Goal: Information Seeking & Learning: Learn about a topic

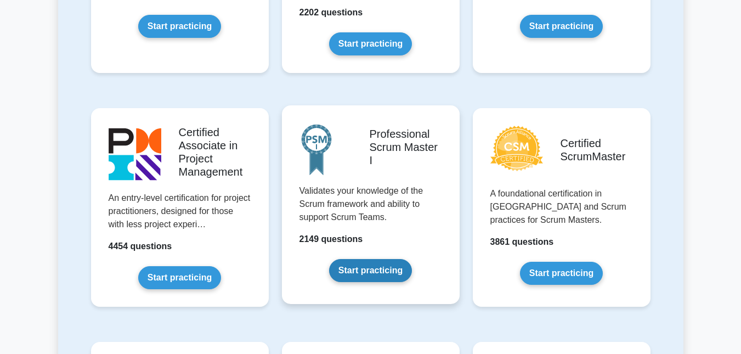
scroll to position [376, 0]
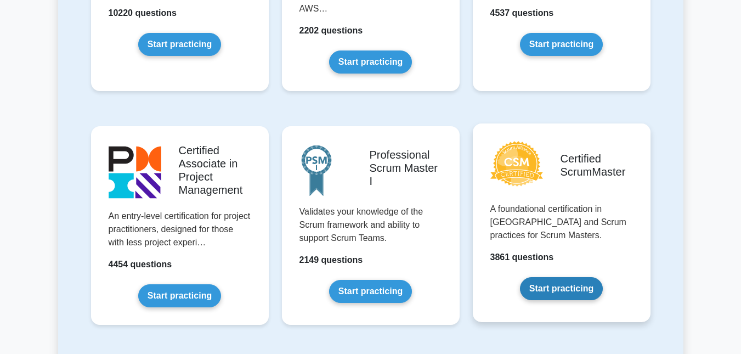
click at [547, 291] on link "Start practicing" at bounding box center [561, 288] width 83 height 23
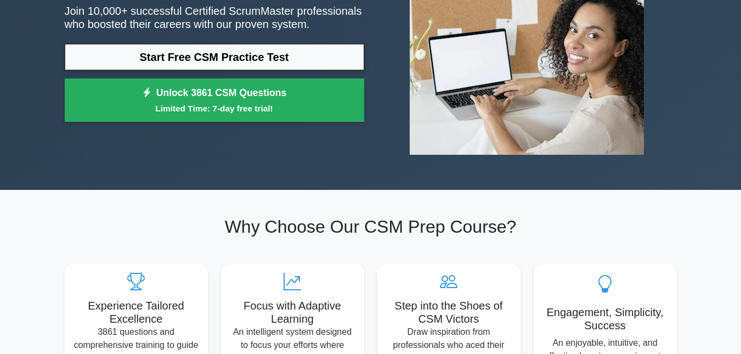
scroll to position [165, 0]
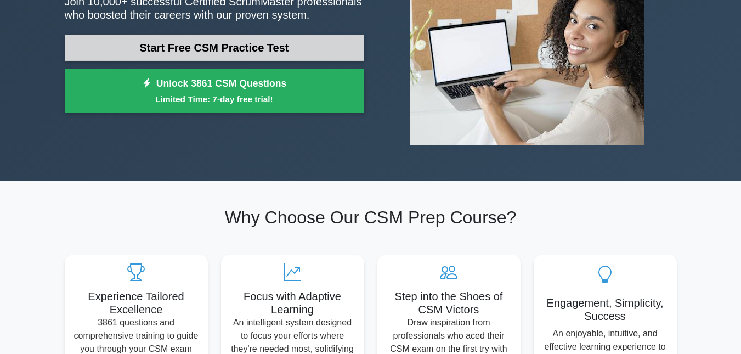
click at [286, 42] on link "Start Free CSM Practice Test" at bounding box center [215, 48] width 300 height 26
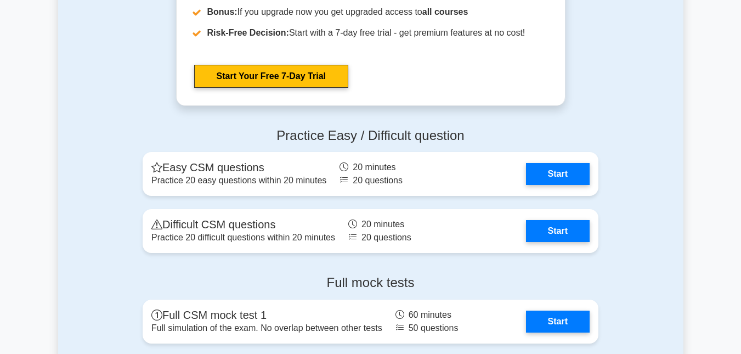
scroll to position [2470, 0]
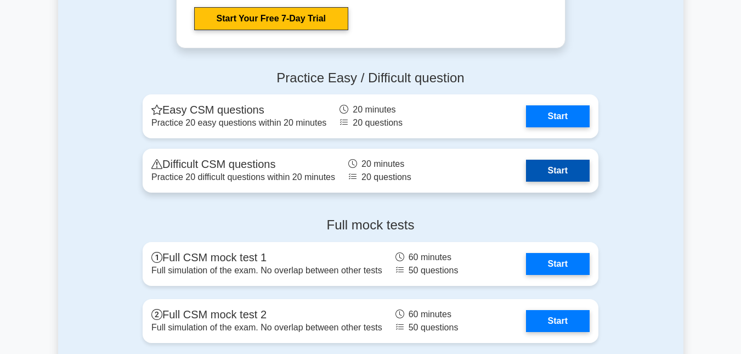
click at [541, 178] on link "Start" at bounding box center [558, 171] width 64 height 22
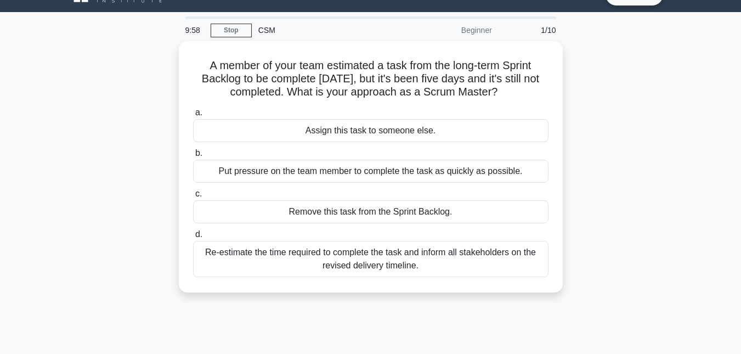
scroll to position [19, 0]
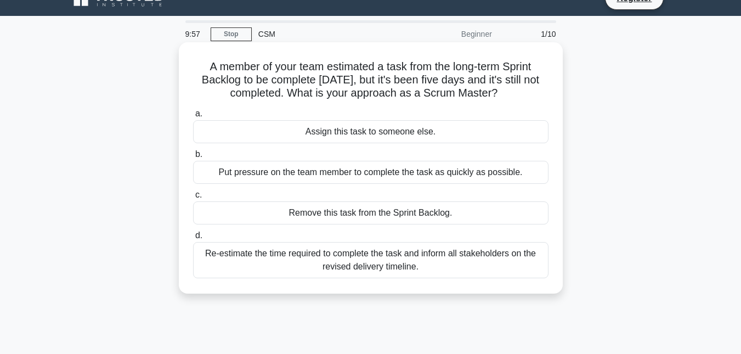
click at [228, 53] on div "A member of your team estimated a task from the long-term Sprint Backlog to be …" at bounding box center [370, 168] width 375 height 243
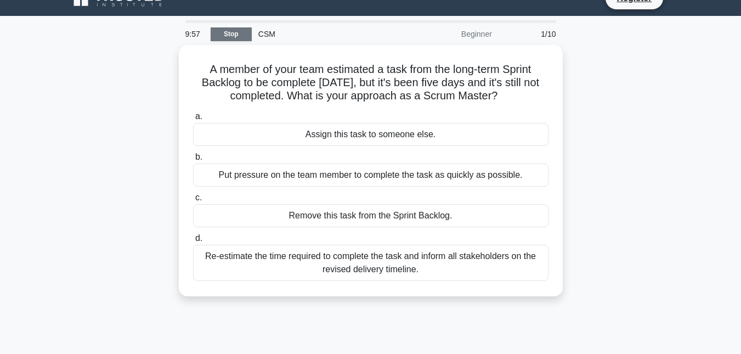
click at [232, 33] on link "Stop" at bounding box center [231, 34] width 41 height 14
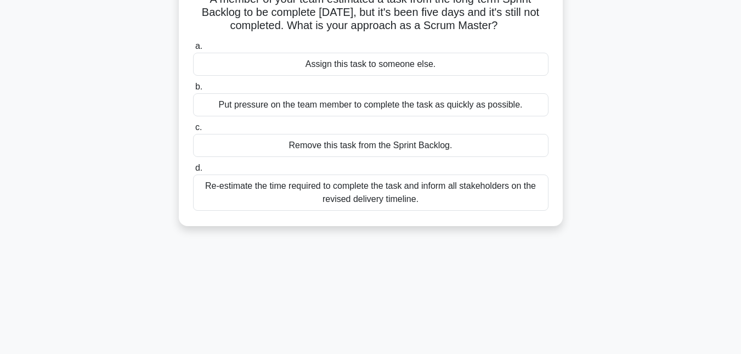
scroll to position [0, 0]
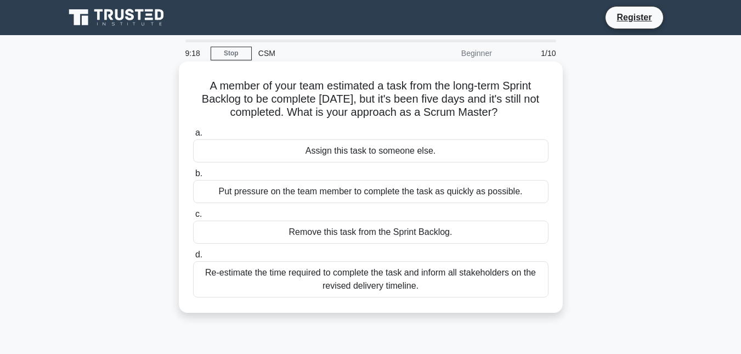
click at [375, 276] on div "Re-estimate the time required to complete the task and inform all stakeholders …" at bounding box center [371, 279] width 356 height 36
click at [193, 258] on input "d. Re-estimate the time required to complete the task and inform all stakeholde…" at bounding box center [193, 254] width 0 height 7
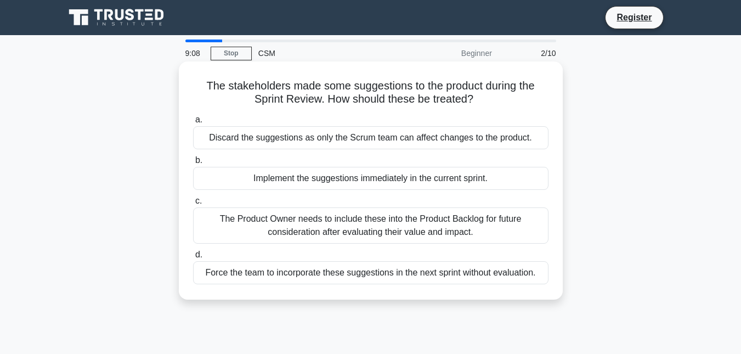
click at [401, 227] on div "The Product Owner needs to include these into the Product Backlog for future co…" at bounding box center [371, 225] width 356 height 36
click at [193, 205] on input "c. The Product Owner needs to include these into the Product Backlog for future…" at bounding box center [193, 201] width 0 height 7
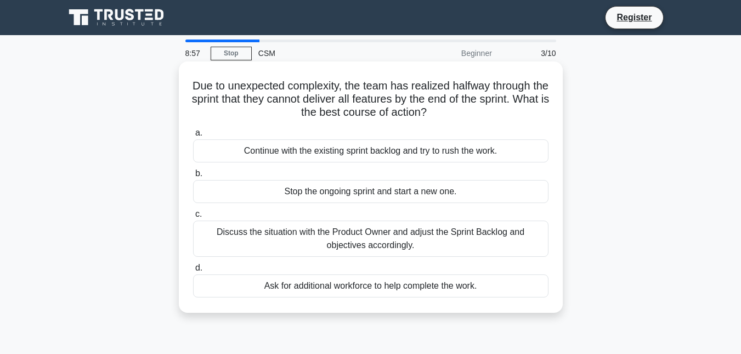
click at [386, 241] on div "Discuss the situation with the Product Owner and adjust the Sprint Backlog and …" at bounding box center [371, 239] width 356 height 36
click at [193, 218] on input "c. Discuss the situation with the Product Owner and adjust the Sprint Backlog a…" at bounding box center [193, 214] width 0 height 7
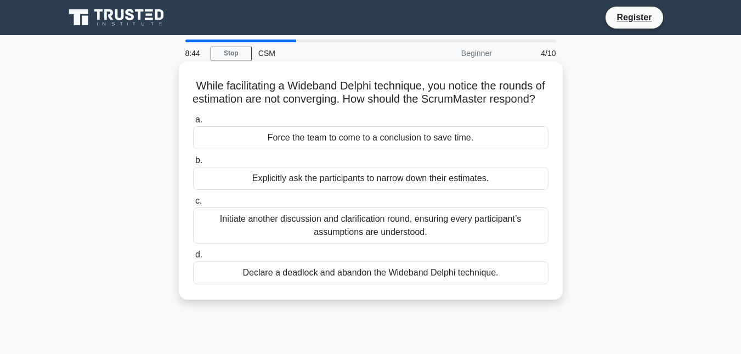
click at [356, 237] on div "Initiate another discussion and clarification round, ensuring every participant…" at bounding box center [371, 225] width 356 height 36
click at [193, 205] on input "c. Initiate another discussion and clarification round, ensuring every particip…" at bounding box center [193, 201] width 0 height 7
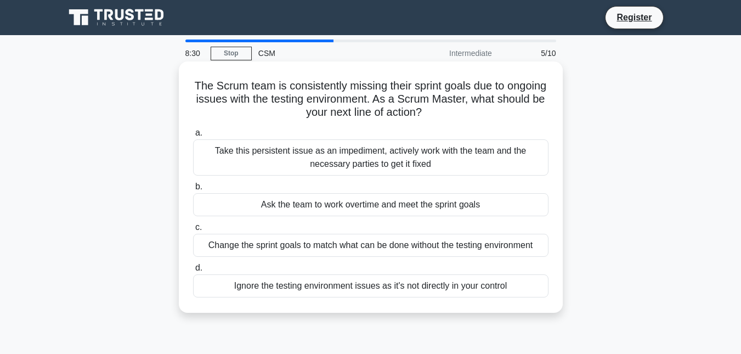
click at [374, 154] on div "Take this persistent issue as an impediment, actively work with the team and th…" at bounding box center [371, 157] width 356 height 36
click at [193, 137] on input "a. Take this persistent issue as an impediment, actively work with the team and…" at bounding box center [193, 133] width 0 height 7
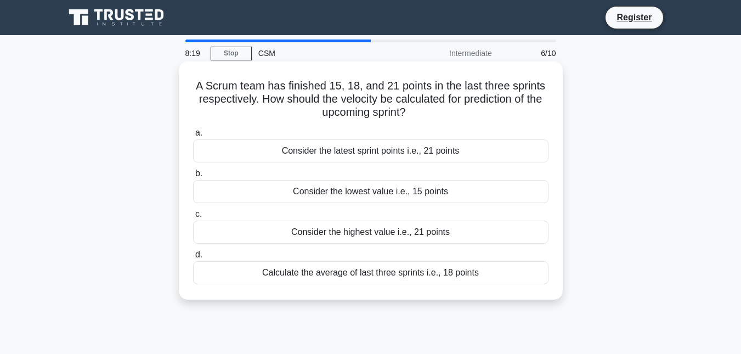
click at [383, 273] on div "Calculate the average of last three sprints i.e., 18 points" at bounding box center [371, 272] width 356 height 23
click at [193, 258] on input "d. Calculate the average of last three sprints i.e., 18 points" at bounding box center [193, 254] width 0 height 7
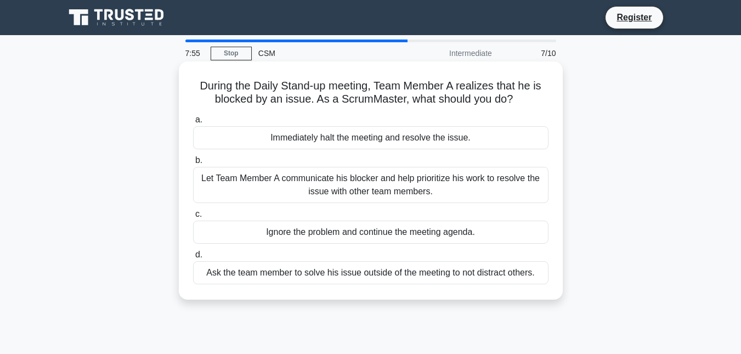
click at [373, 187] on div "Let Team Member A communicate his blocker and help prioritize his work to resol…" at bounding box center [371, 185] width 356 height 36
click at [193, 164] on input "b. Let Team Member A communicate his blocker and help prioritize his work to re…" at bounding box center [193, 160] width 0 height 7
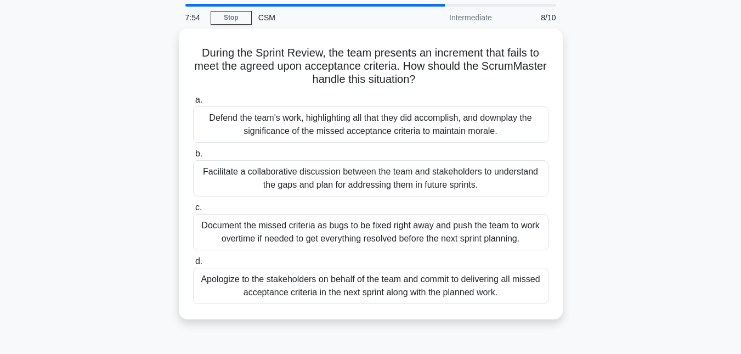
scroll to position [55, 0]
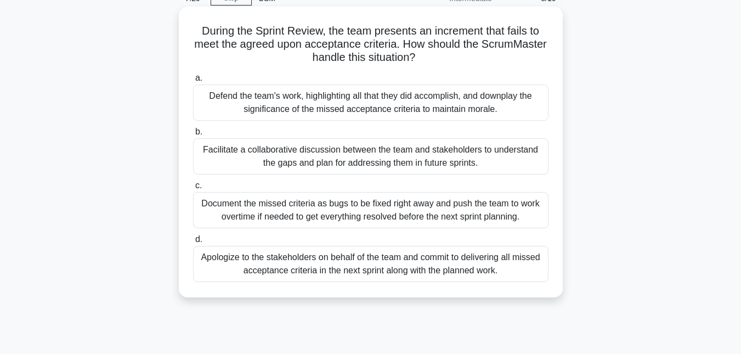
click at [407, 162] on div "Facilitate a collaborative discussion between the team and stakeholders to unde…" at bounding box center [371, 156] width 356 height 36
click at [193, 136] on input "b. Facilitate a collaborative discussion between the team and stakeholders to u…" at bounding box center [193, 131] width 0 height 7
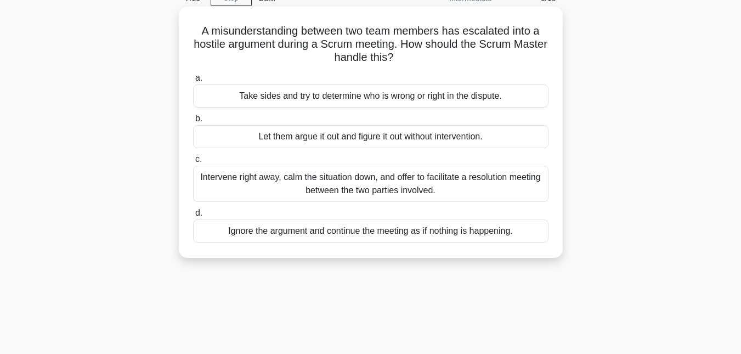
click at [378, 184] on div "Intervene right away, calm the situation down, and offer to facilitate a resolu…" at bounding box center [371, 184] width 356 height 36
click at [193, 163] on input "c. Intervene right away, calm the situation down, and offer to facilitate a res…" at bounding box center [193, 159] width 0 height 7
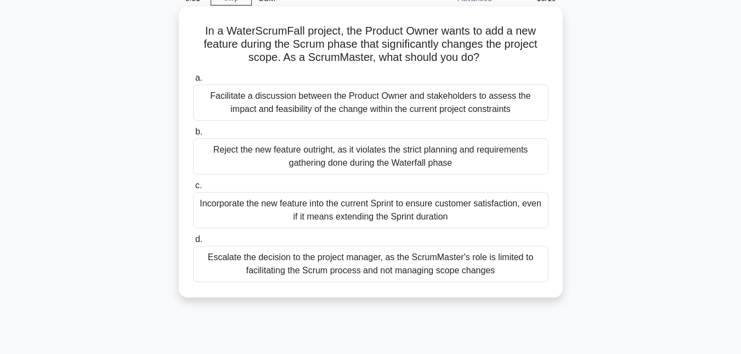
click at [353, 105] on div "Facilitate a discussion between the Product Owner and stakeholders to assess th…" at bounding box center [371, 103] width 356 height 36
click at [193, 82] on input "a. Facilitate a discussion between the Product Owner and stakeholders to assess…" at bounding box center [193, 78] width 0 height 7
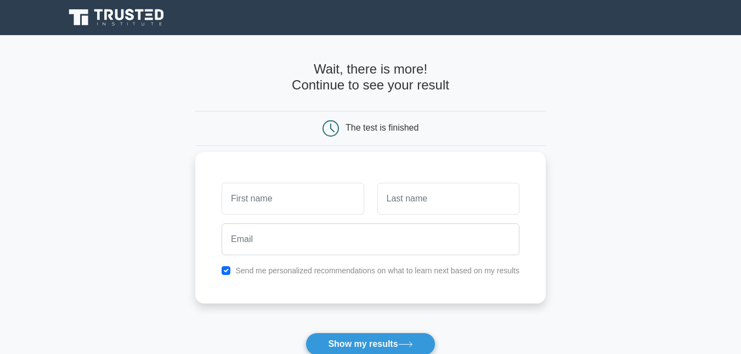
click at [314, 203] on input "text" at bounding box center [293, 199] width 142 height 32
type input "[PERSON_NAME]"
click at [404, 198] on input "text" at bounding box center [449, 199] width 142 height 32
type input "[PERSON_NAME]"
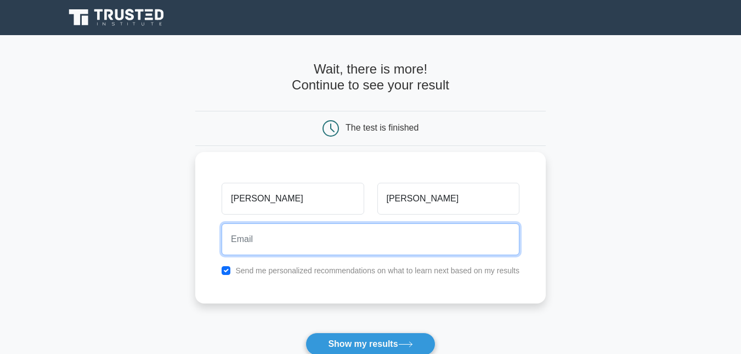
click at [383, 245] on input "email" at bounding box center [371, 239] width 298 height 32
type input "[EMAIL_ADDRESS][DOMAIN_NAME]"
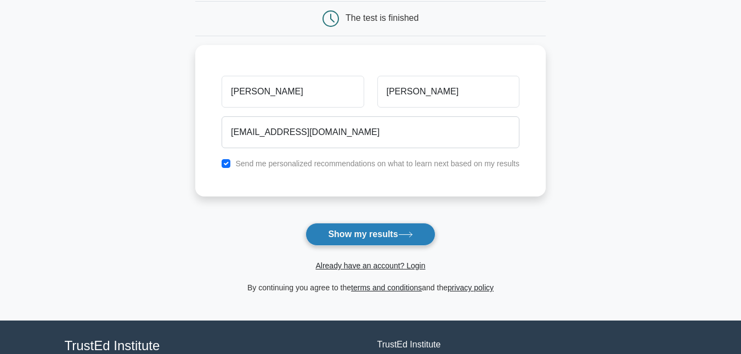
click at [367, 240] on button "Show my results" at bounding box center [371, 234] width 130 height 23
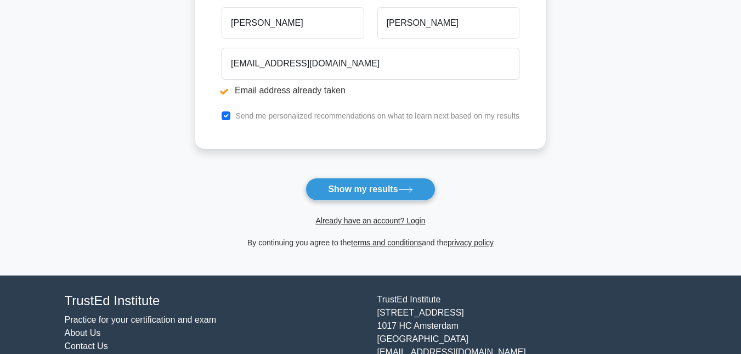
scroll to position [220, 0]
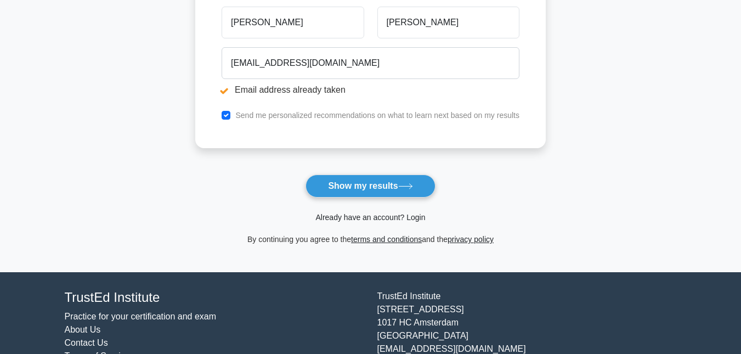
click at [371, 219] on link "Already have an account? Login" at bounding box center [371, 217] width 110 height 9
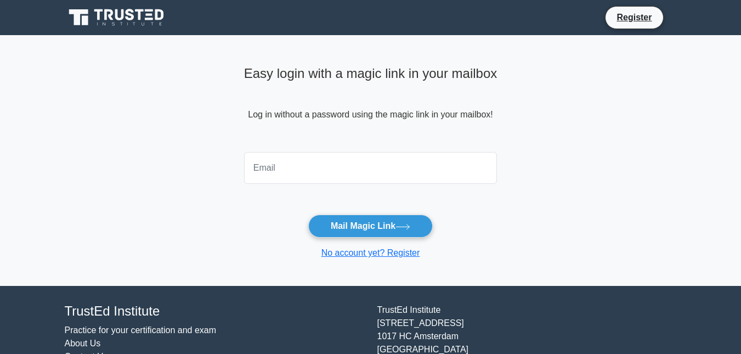
click at [325, 177] on input "email" at bounding box center [371, 168] width 254 height 32
type input "www007bhavya@gmail.com"
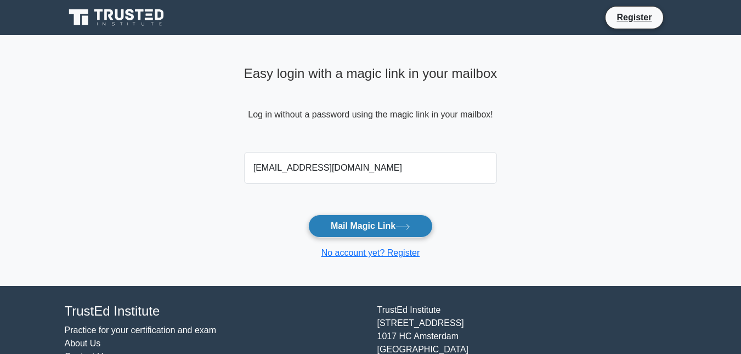
click at [359, 225] on button "Mail Magic Link" at bounding box center [370, 226] width 125 height 23
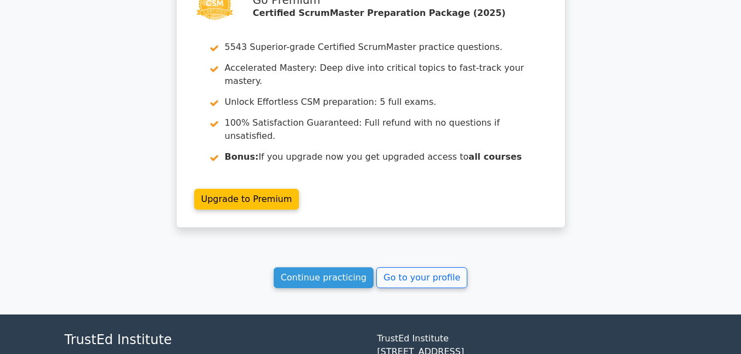
scroll to position [1823, 0]
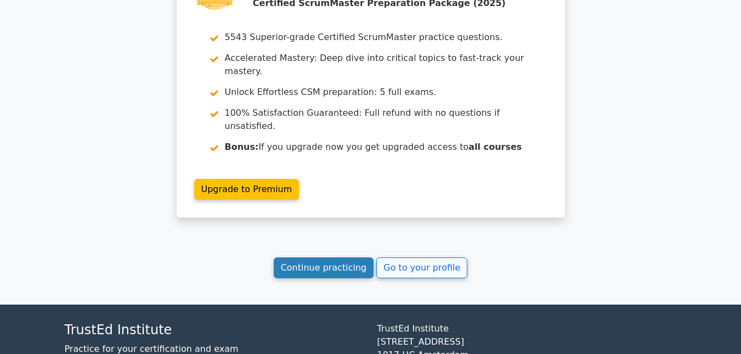
click at [304, 257] on link "Continue practicing" at bounding box center [324, 267] width 100 height 21
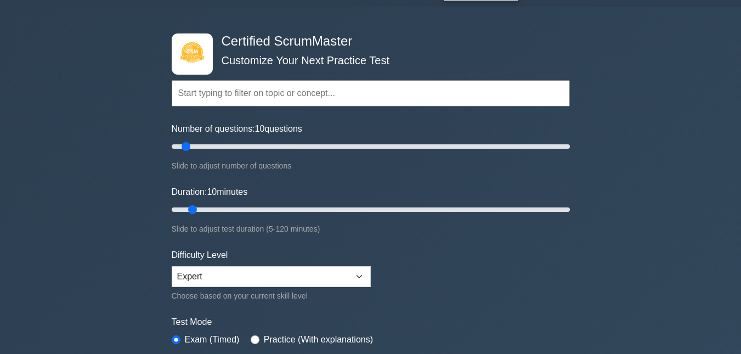
scroll to position [55, 0]
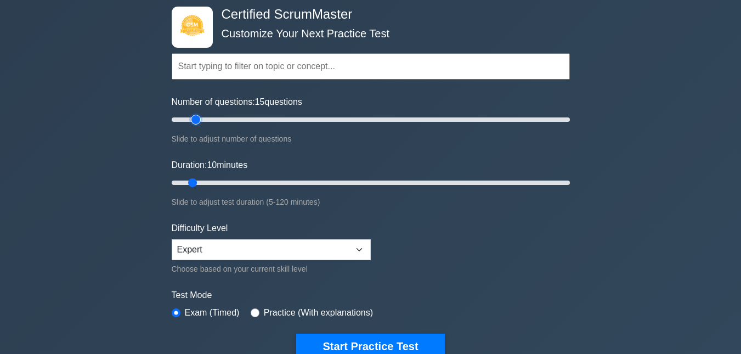
click at [199, 120] on input "Number of questions: 15 questions" at bounding box center [371, 119] width 398 height 13
click at [212, 121] on input "Number of questions: 25 questions" at bounding box center [371, 119] width 398 height 13
type input "20"
click at [209, 121] on input "Number of questions: 25 questions" at bounding box center [371, 119] width 398 height 13
click at [279, 255] on select "Beginner Intermediate Expert" at bounding box center [271, 249] width 199 height 21
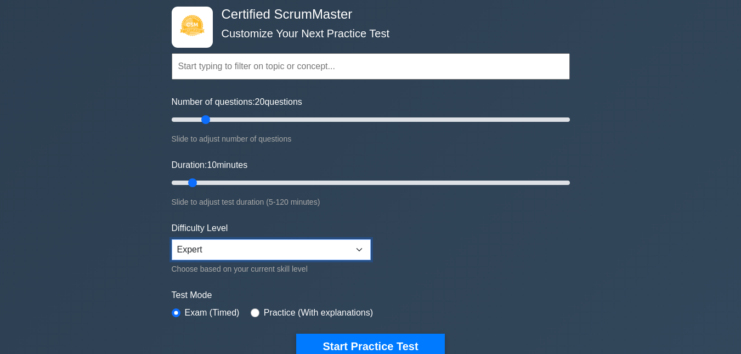
click at [279, 255] on select "Beginner Intermediate Expert" at bounding box center [271, 249] width 199 height 21
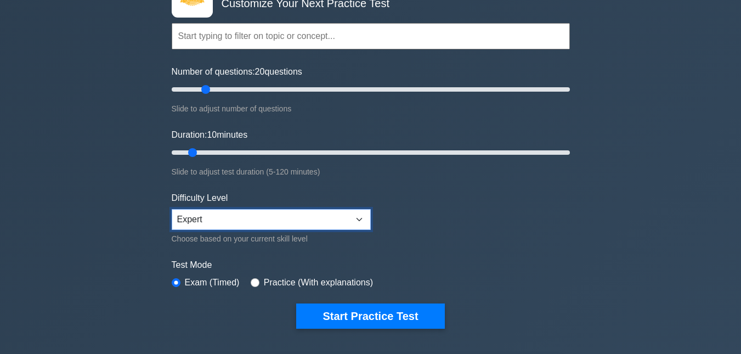
scroll to position [110, 0]
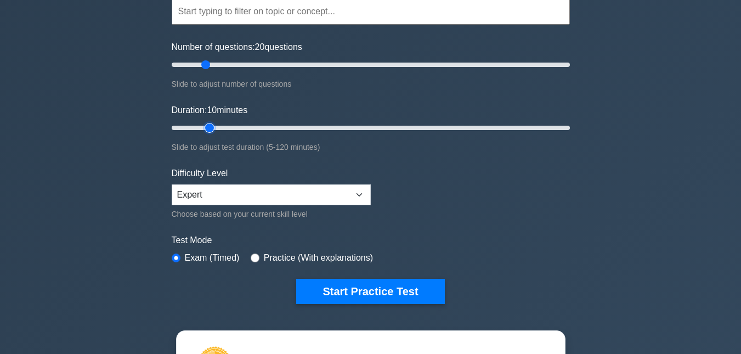
type input "15"
click at [201, 129] on input "Duration: 10 minutes" at bounding box center [371, 127] width 398 height 13
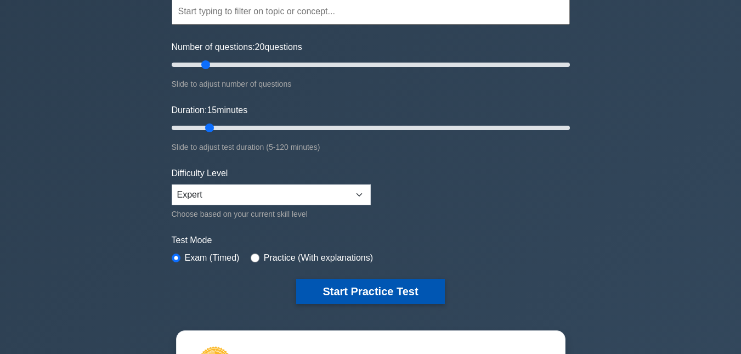
click at [349, 293] on button "Start Practice Test" at bounding box center [370, 291] width 148 height 25
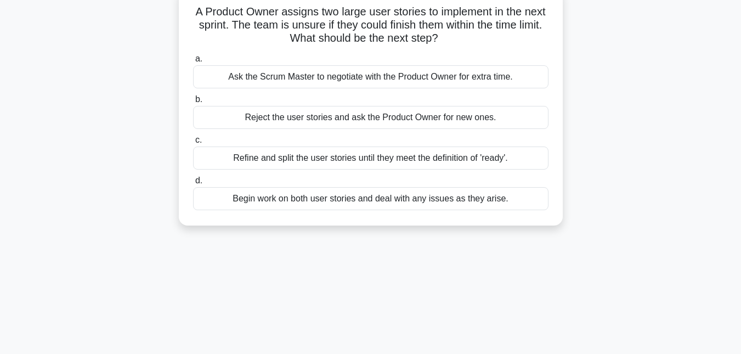
scroll to position [55, 0]
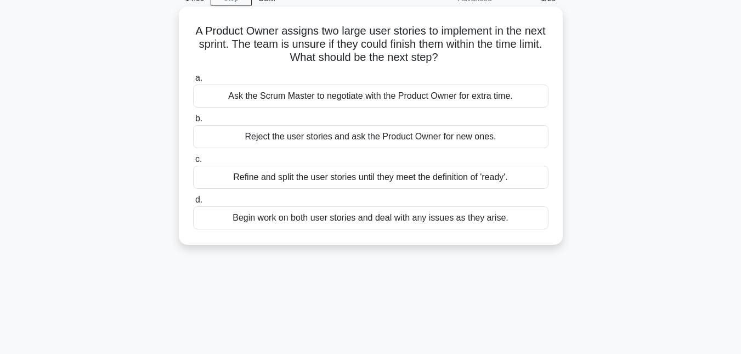
click at [370, 179] on div "Refine and split the user stories until they meet the definition of 'ready'." at bounding box center [371, 177] width 356 height 23
click at [193, 163] on input "c. Refine and split the user stories until they meet the definition of 'ready'." at bounding box center [193, 159] width 0 height 7
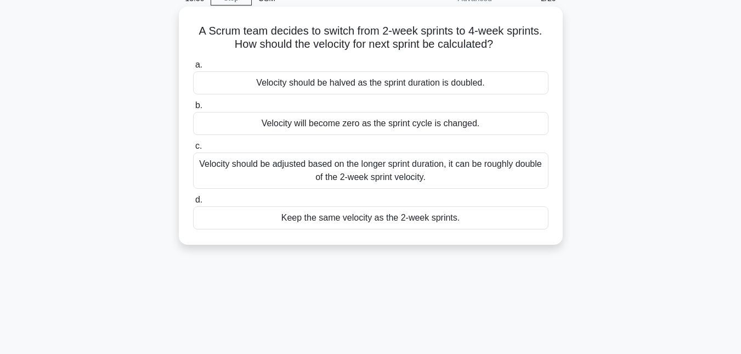
click at [388, 172] on div "Velocity should be adjusted based on the longer sprint duration, it can be roug…" at bounding box center [371, 171] width 356 height 36
click at [193, 150] on input "c. Velocity should be adjusted based on the longer sprint duration, it can be r…" at bounding box center [193, 146] width 0 height 7
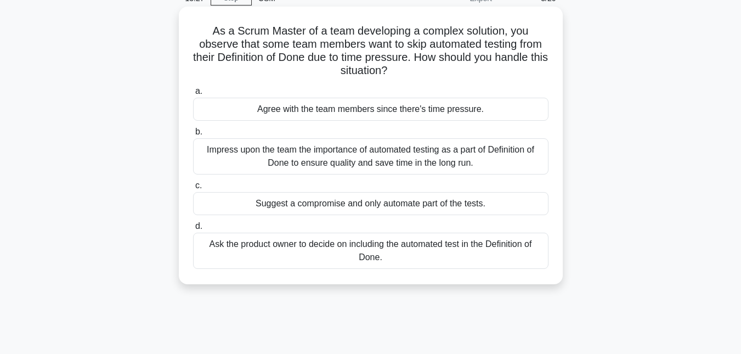
click at [400, 155] on div "Impress upon the team the importance of automated testing as a part of Definiti…" at bounding box center [371, 156] width 356 height 36
click at [193, 136] on input "b. Impress upon the team the importance of automated testing as a part of Defin…" at bounding box center [193, 131] width 0 height 7
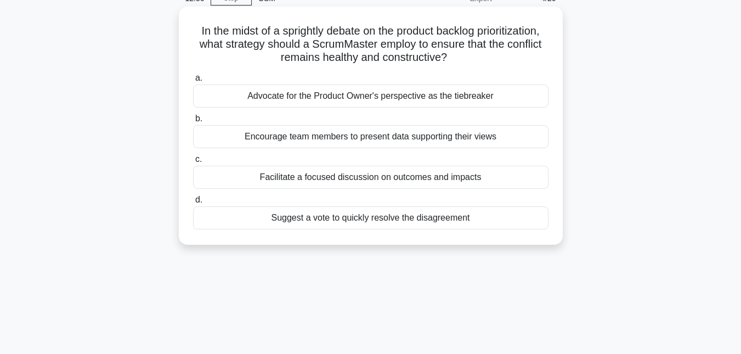
click at [345, 175] on div "Facilitate a focused discussion on outcomes and impacts" at bounding box center [371, 177] width 356 height 23
click at [193, 163] on input "c. Facilitate a focused discussion on outcomes and impacts" at bounding box center [193, 159] width 0 height 7
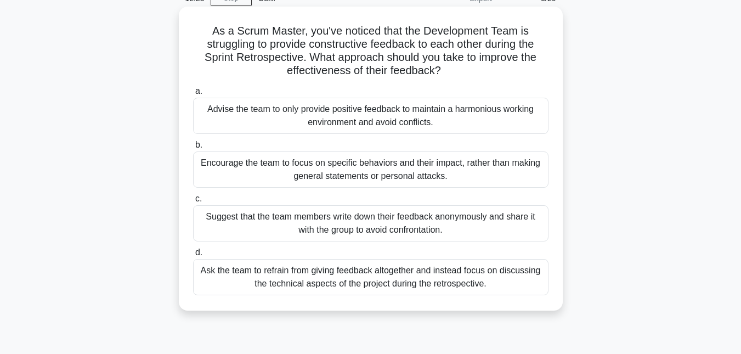
click at [360, 172] on div "Encourage the team to focus on specific behaviors and their impact, rather than…" at bounding box center [371, 169] width 356 height 36
click at [193, 149] on input "b. Encourage the team to focus on specific behaviors and their impact, rather t…" at bounding box center [193, 145] width 0 height 7
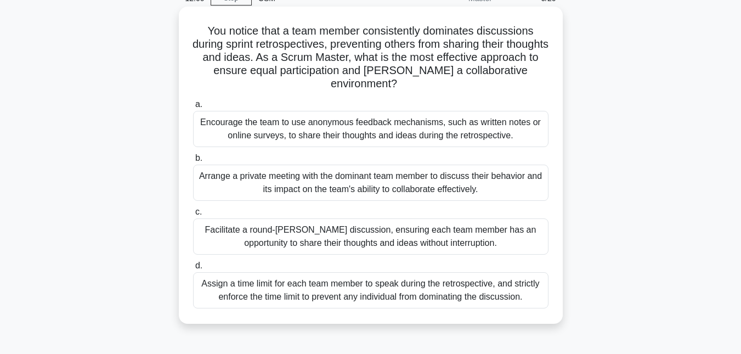
click at [379, 233] on div "Facilitate a round-[PERSON_NAME] discussion, ensuring each team member has an o…" at bounding box center [371, 236] width 356 height 36
click at [193, 216] on input "c. Facilitate a round-[PERSON_NAME] discussion, ensuring each team member has a…" at bounding box center [193, 212] width 0 height 7
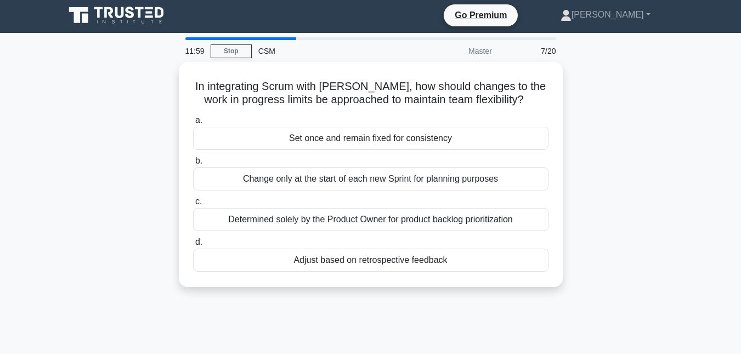
scroll to position [0, 0]
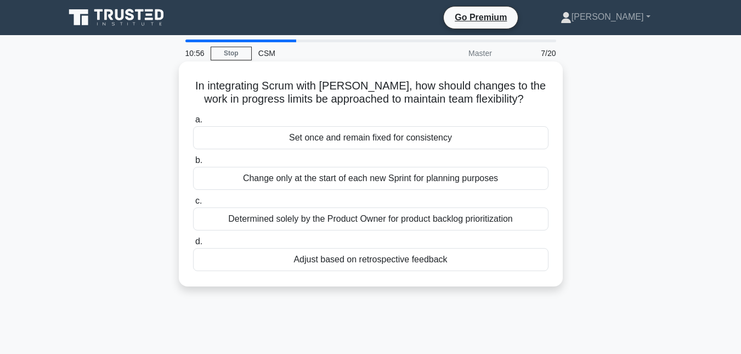
click at [322, 262] on div "Adjust based on retrospective feedback" at bounding box center [371, 259] width 356 height 23
click at [193, 245] on input "d. Adjust based on retrospective feedback" at bounding box center [193, 241] width 0 height 7
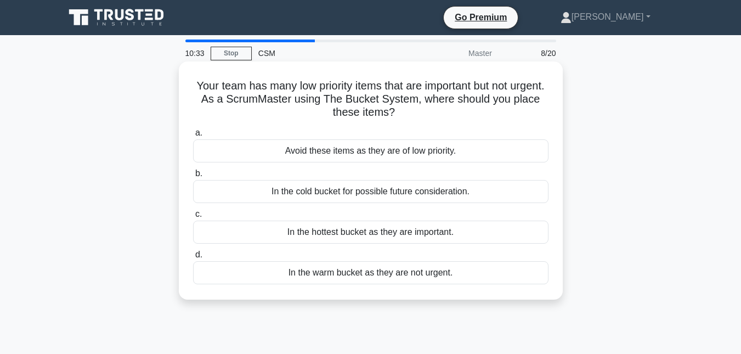
click at [336, 277] on div "In the warm bucket as they are not urgent." at bounding box center [371, 272] width 356 height 23
click at [193, 258] on input "d. In the warm bucket as they are not urgent." at bounding box center [193, 254] width 0 height 7
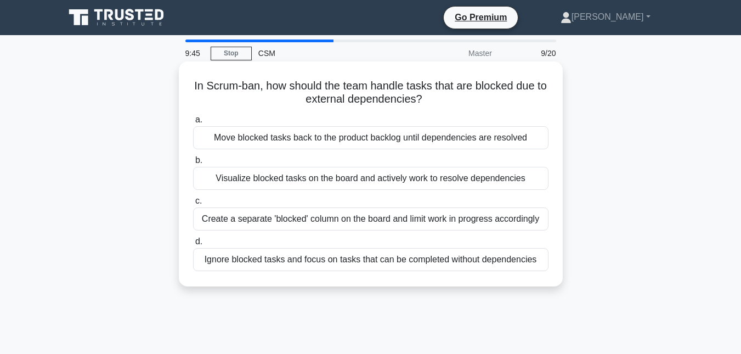
click at [461, 179] on div "Visualize blocked tasks on the board and actively work to resolve dependencies" at bounding box center [371, 178] width 356 height 23
click at [193, 164] on input "b. Visualize blocked tasks on the board and actively work to resolve dependenci…" at bounding box center [193, 160] width 0 height 7
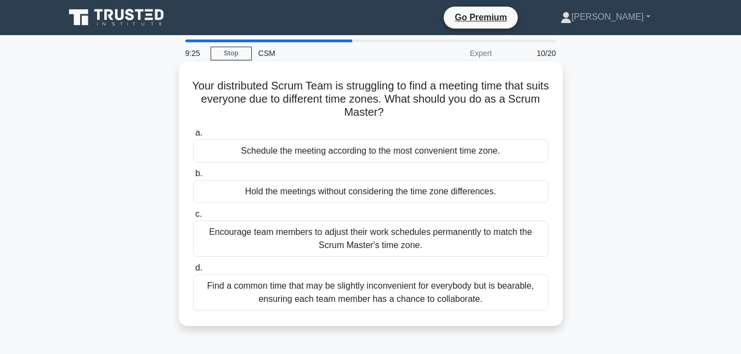
click at [368, 293] on div "Find a common time that may be slightly inconvenient for everybody but is beara…" at bounding box center [371, 292] width 356 height 36
click at [193, 272] on input "d. Find a common time that may be slightly inconvenient for everybody but is be…" at bounding box center [193, 268] width 0 height 7
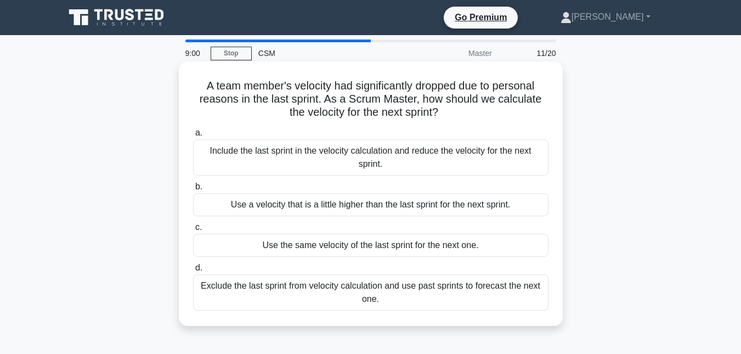
click at [392, 288] on div "Exclude the last sprint from velocity calculation and use past sprints to forec…" at bounding box center [371, 292] width 356 height 36
click at [193, 272] on input "d. Exclude the last sprint from velocity calculation and use past sprints to fo…" at bounding box center [193, 268] width 0 height 7
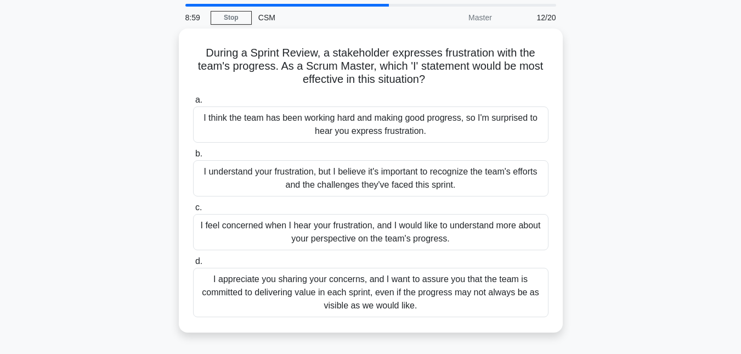
scroll to position [55, 0]
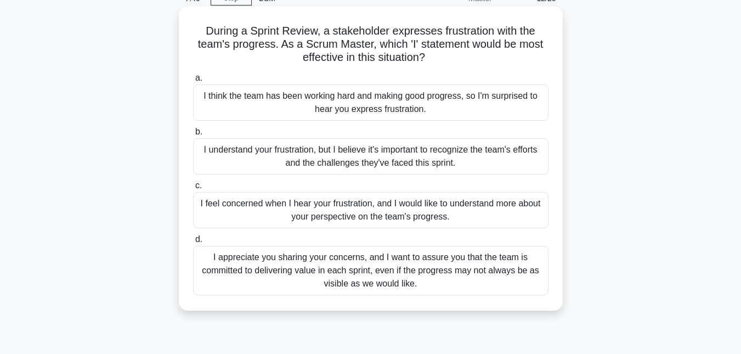
click at [395, 209] on div "I feel concerned when I hear your frustration, and I would like to understand m…" at bounding box center [371, 210] width 356 height 36
click at [193, 189] on input "c. I feel concerned when I hear your frustration, and I would like to understan…" at bounding box center [193, 185] width 0 height 7
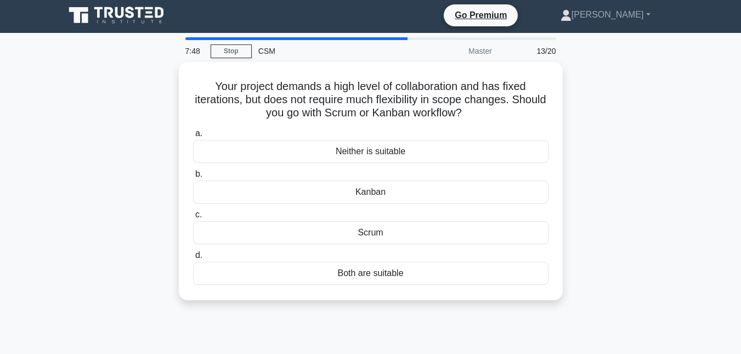
scroll to position [0, 0]
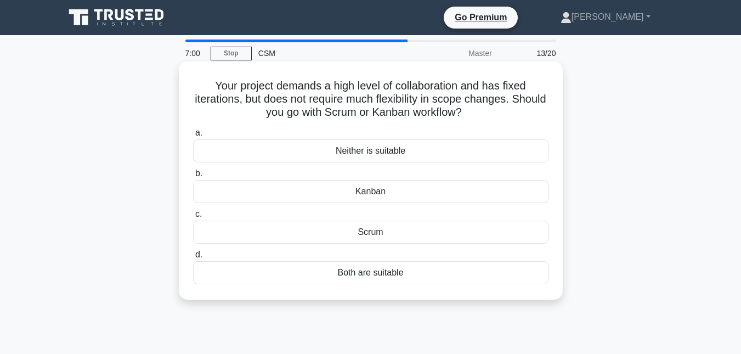
click at [369, 195] on div "Kanban" at bounding box center [371, 191] width 356 height 23
click at [193, 177] on input "b. [GEOGRAPHIC_DATA]" at bounding box center [193, 173] width 0 height 7
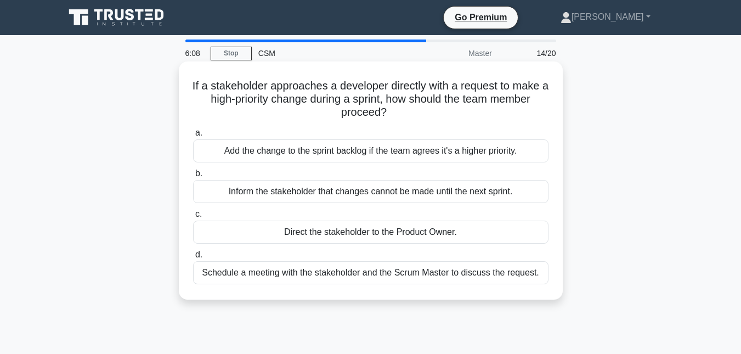
click at [398, 233] on div "Direct the stakeholder to the Product Owner." at bounding box center [371, 232] width 356 height 23
click at [193, 218] on input "c. Direct the stakeholder to the Product Owner." at bounding box center [193, 214] width 0 height 7
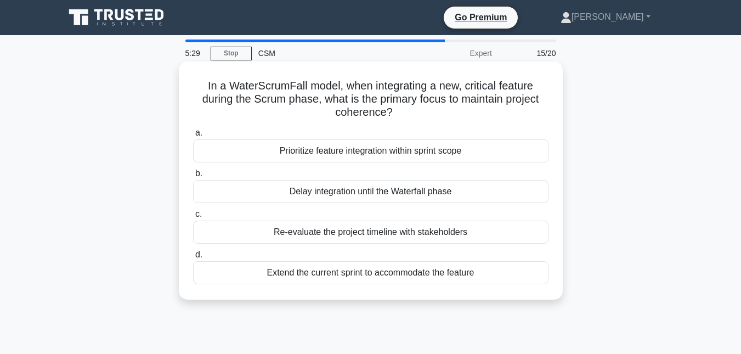
click at [360, 151] on div "Prioritize feature integration within sprint scope" at bounding box center [371, 150] width 356 height 23
click at [193, 137] on input "a. Prioritize feature integration within sprint scope" at bounding box center [193, 133] width 0 height 7
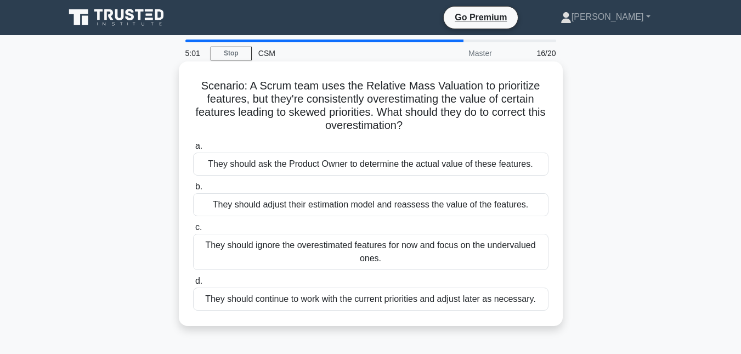
click at [376, 209] on div "They should adjust their estimation model and reassess the value of the feature…" at bounding box center [371, 204] width 356 height 23
click at [193, 190] on input "b. They should adjust their estimation model and reassess the value of the feat…" at bounding box center [193, 186] width 0 height 7
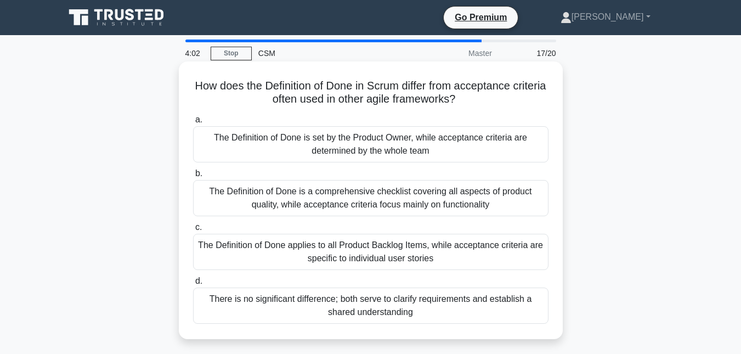
click at [381, 314] on div "There is no significant difference; both serve to clarify requirements and esta…" at bounding box center [371, 306] width 356 height 36
click at [193, 285] on input "d. There is no significant difference; both serve to clarify requirements and e…" at bounding box center [193, 281] width 0 height 7
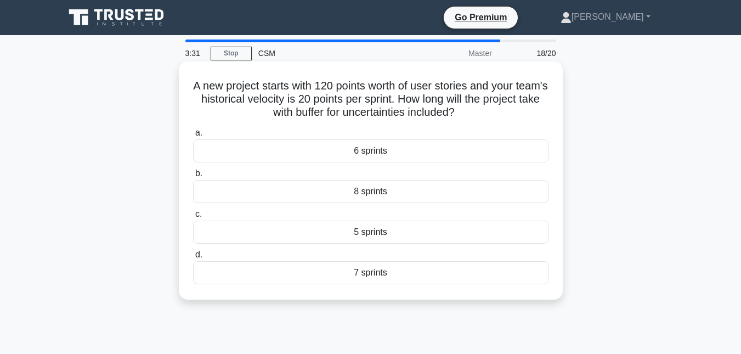
click at [374, 275] on div "7 sprints" at bounding box center [371, 272] width 356 height 23
click at [193, 258] on input "d. 7 sprints" at bounding box center [193, 254] width 0 height 7
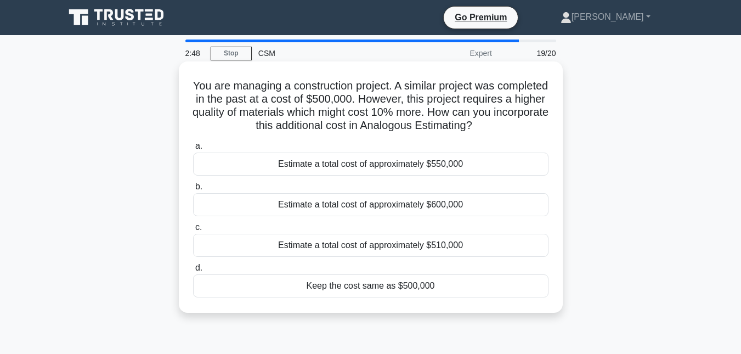
click at [372, 167] on div "Estimate a total cost of approximately $550,000" at bounding box center [371, 164] width 356 height 23
click at [193, 150] on input "a. Estimate a total cost of approximately $550,000" at bounding box center [193, 146] width 0 height 7
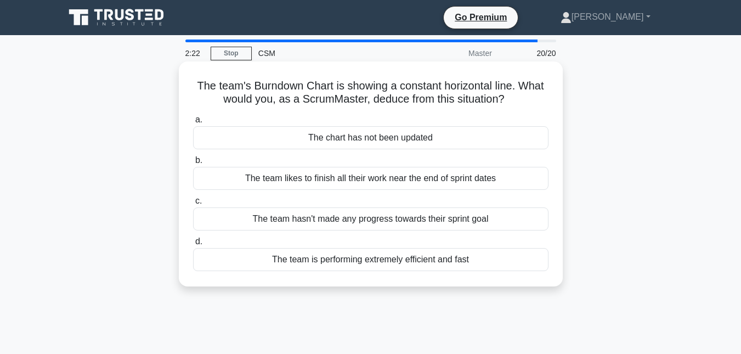
click at [395, 221] on div "The team hasn't made any progress towards their sprint goal" at bounding box center [371, 218] width 356 height 23
click at [193, 205] on input "c. The team hasn't made any progress towards their sprint goal" at bounding box center [193, 201] width 0 height 7
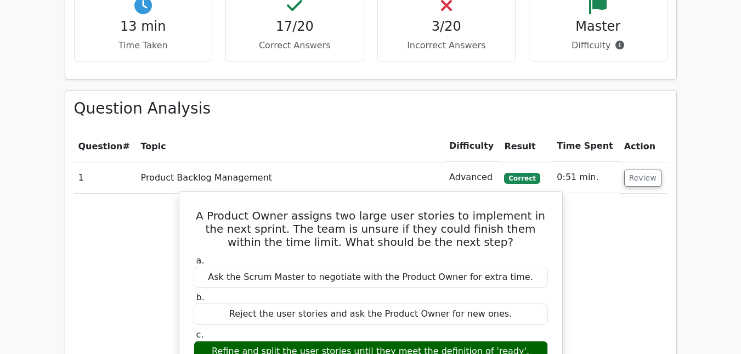
scroll to position [933, 0]
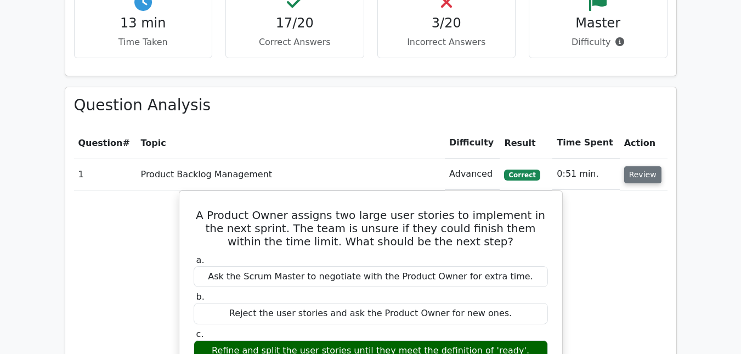
click at [634, 166] on button "Review" at bounding box center [643, 174] width 37 height 17
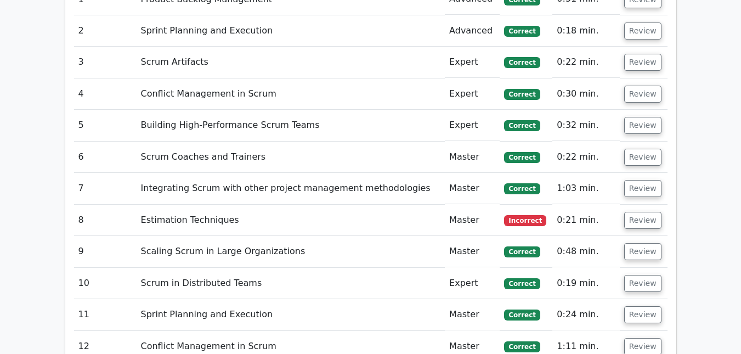
scroll to position [1152, 0]
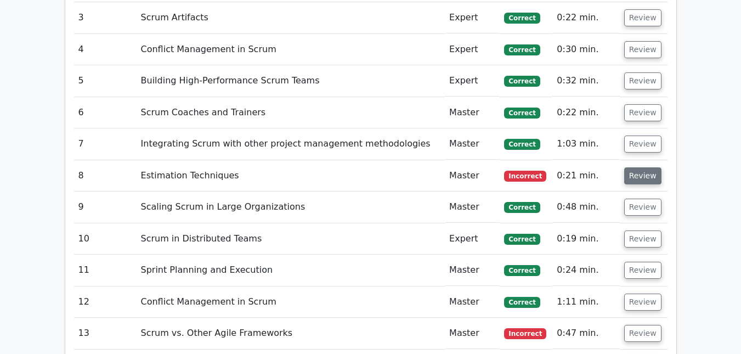
click at [648, 167] on button "Review" at bounding box center [643, 175] width 37 height 17
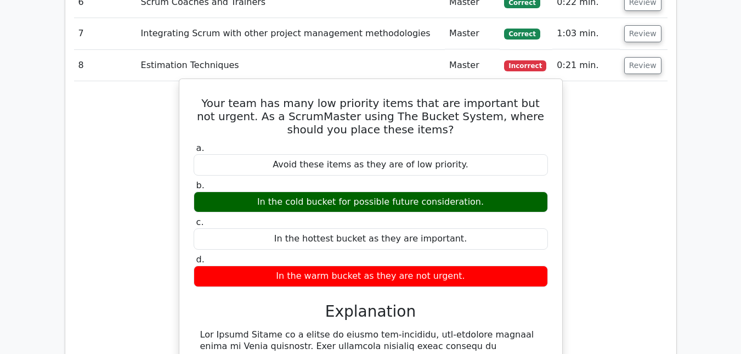
scroll to position [1262, 0]
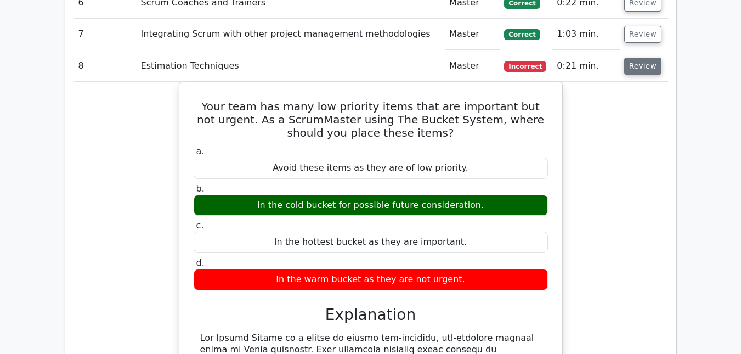
click at [640, 58] on button "Review" at bounding box center [643, 66] width 37 height 17
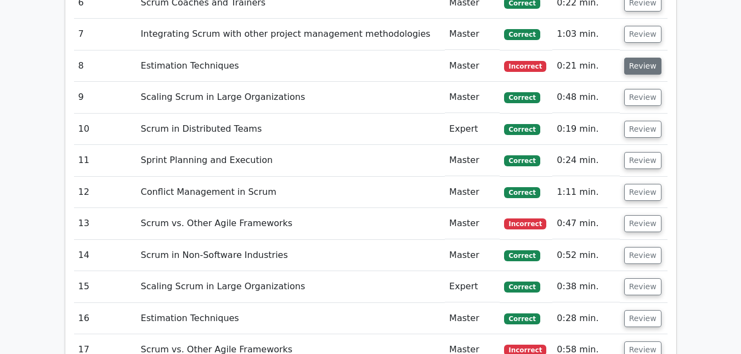
click at [634, 58] on button "Review" at bounding box center [643, 66] width 37 height 17
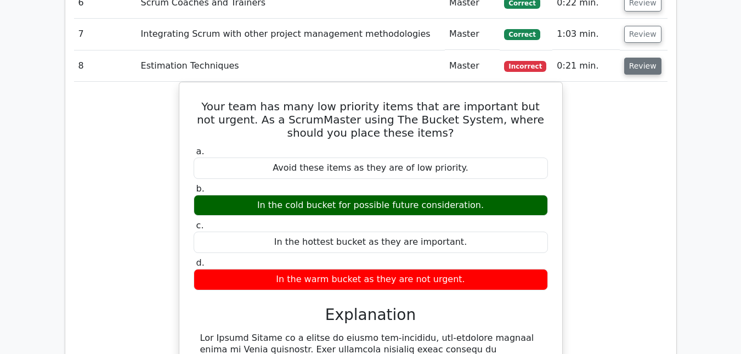
click at [625, 58] on button "Review" at bounding box center [643, 66] width 37 height 17
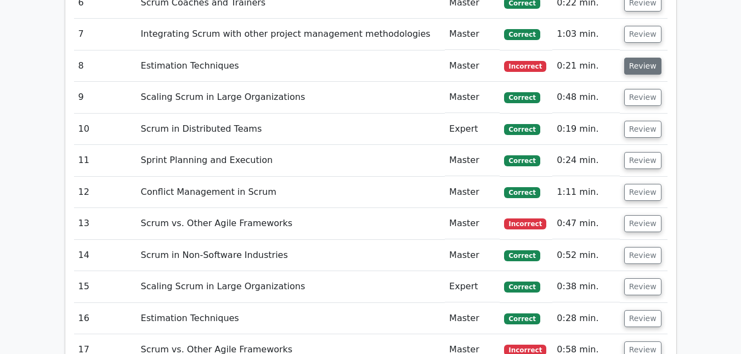
click at [625, 58] on button "Review" at bounding box center [643, 66] width 37 height 17
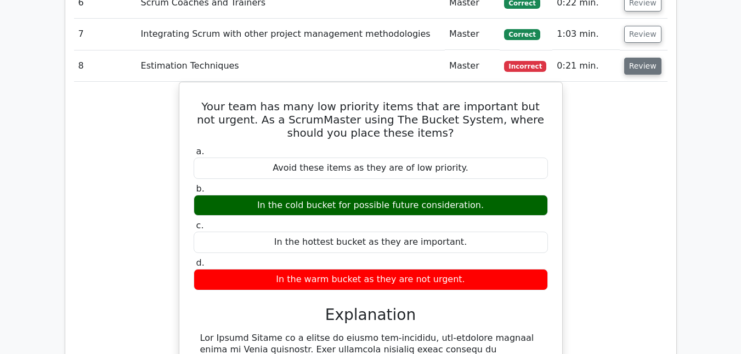
click at [635, 58] on button "Review" at bounding box center [643, 66] width 37 height 17
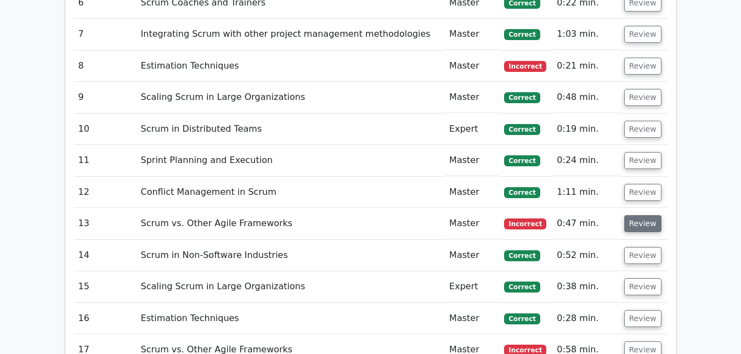
click at [635, 215] on button "Review" at bounding box center [643, 223] width 37 height 17
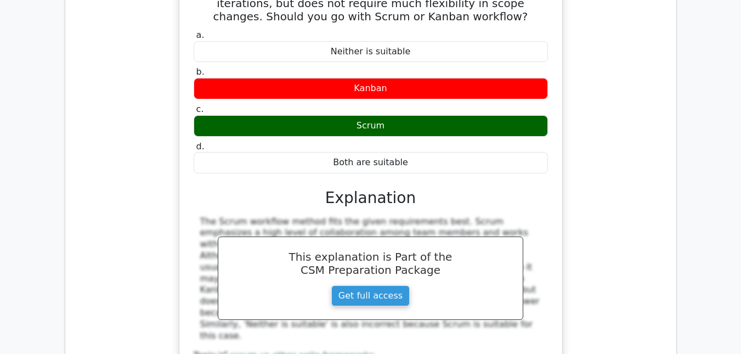
scroll to position [1427, 0]
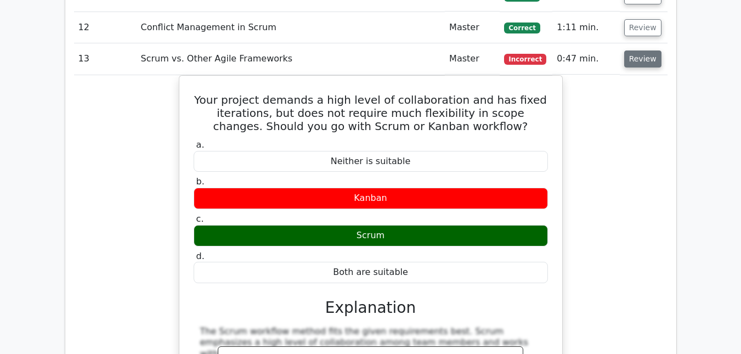
click at [636, 50] on button "Review" at bounding box center [643, 58] width 37 height 17
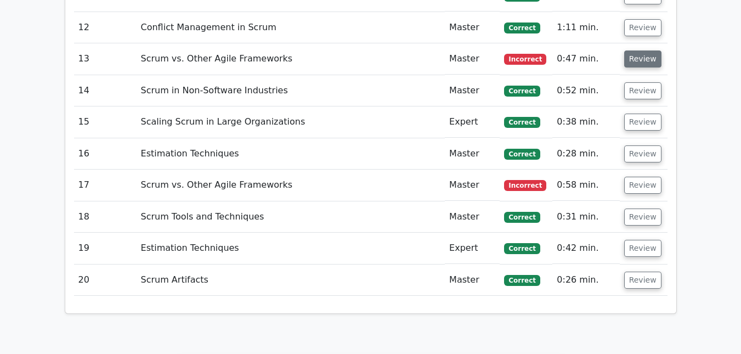
click at [633, 50] on button "Review" at bounding box center [643, 58] width 37 height 17
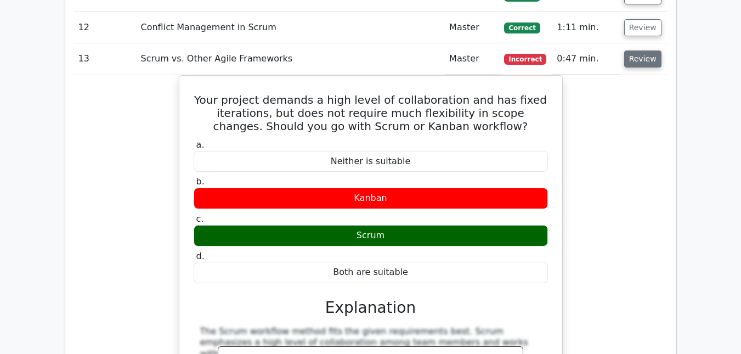
drag, startPoint x: 623, startPoint y: 14, endPoint x: 629, endPoint y: 29, distance: 16.7
click at [623, 15] on td "Review" at bounding box center [644, 27] width 48 height 31
click at [629, 50] on button "Review" at bounding box center [643, 58] width 37 height 17
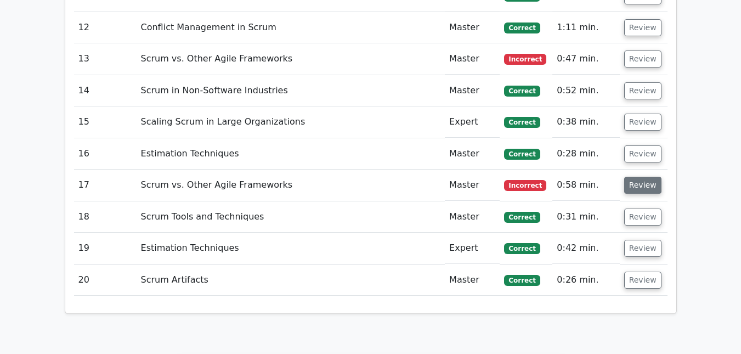
click at [650, 177] on button "Review" at bounding box center [643, 185] width 37 height 17
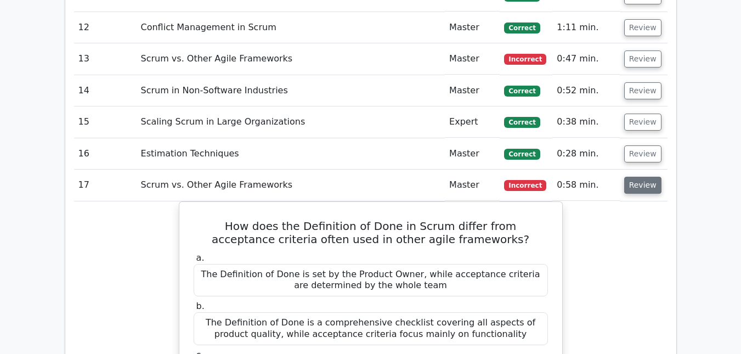
click at [639, 177] on button "Review" at bounding box center [643, 185] width 37 height 17
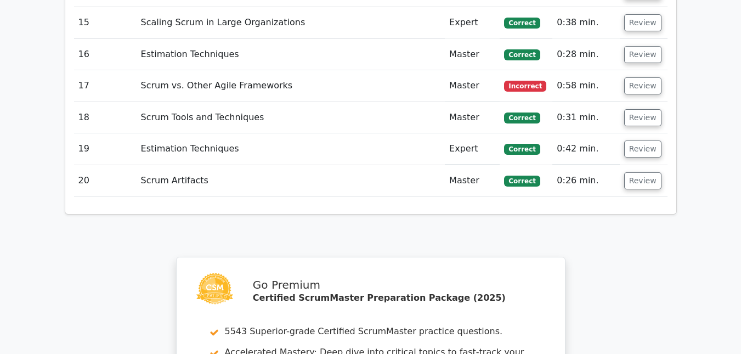
scroll to position [1537, 0]
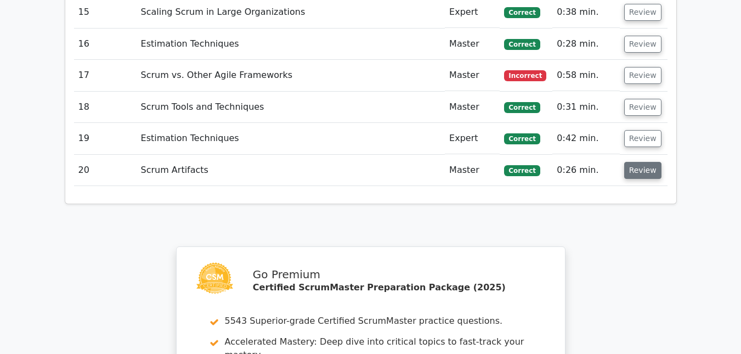
click at [633, 162] on button "Review" at bounding box center [643, 170] width 37 height 17
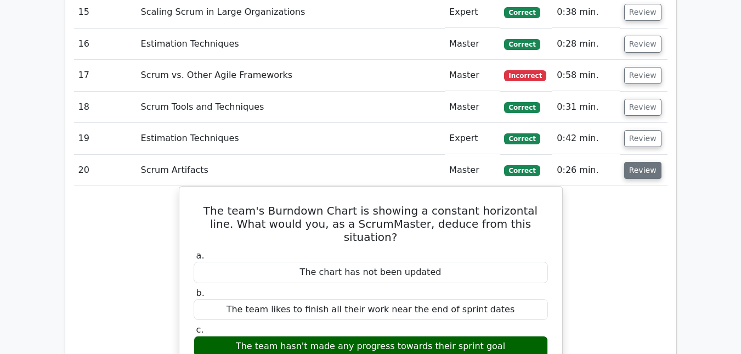
click at [634, 162] on button "Review" at bounding box center [643, 170] width 37 height 17
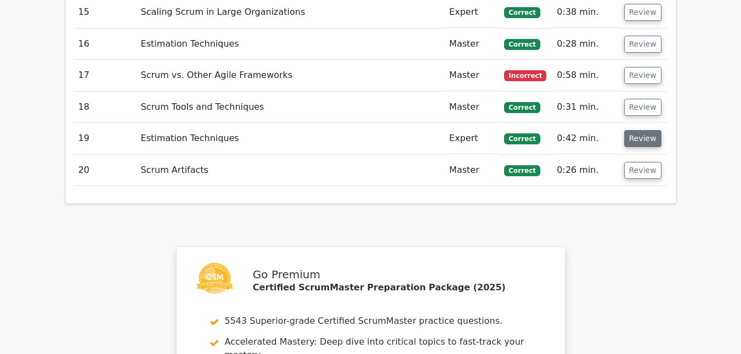
click at [650, 130] on button "Review" at bounding box center [643, 138] width 37 height 17
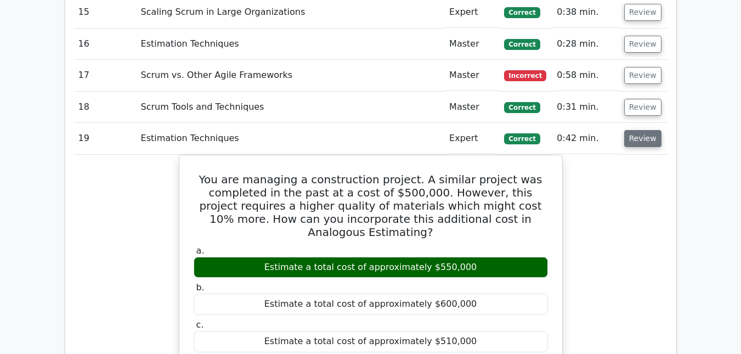
click at [650, 130] on button "Review" at bounding box center [643, 138] width 37 height 17
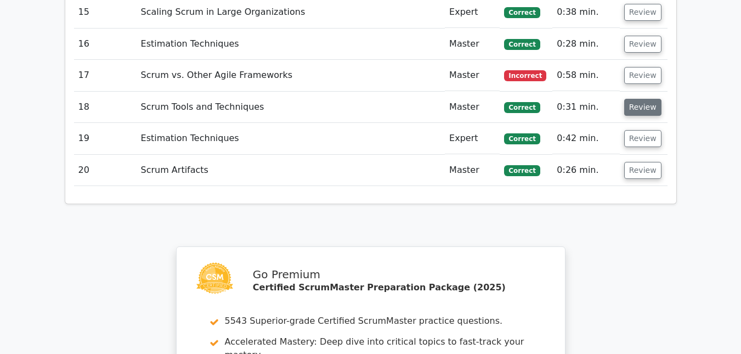
click at [639, 99] on button "Review" at bounding box center [643, 107] width 37 height 17
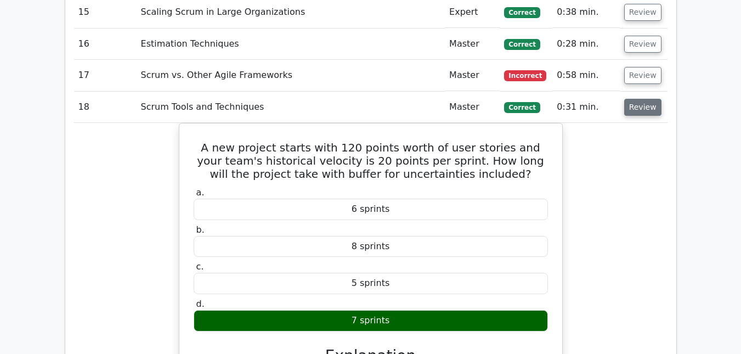
click at [639, 99] on button "Review" at bounding box center [643, 107] width 37 height 17
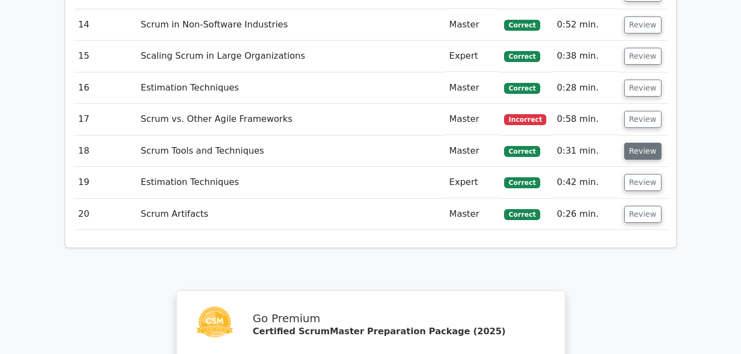
scroll to position [1427, 0]
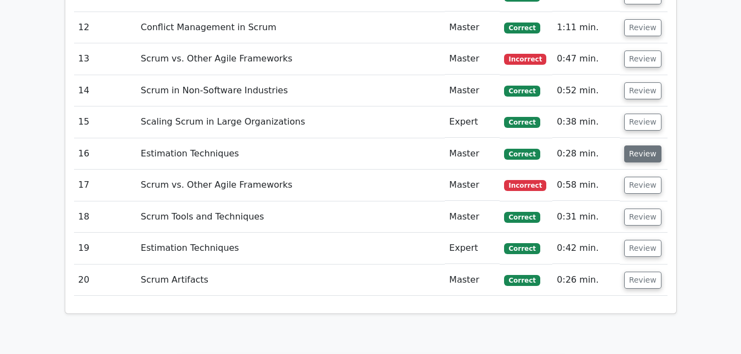
click at [642, 145] on button "Review" at bounding box center [643, 153] width 37 height 17
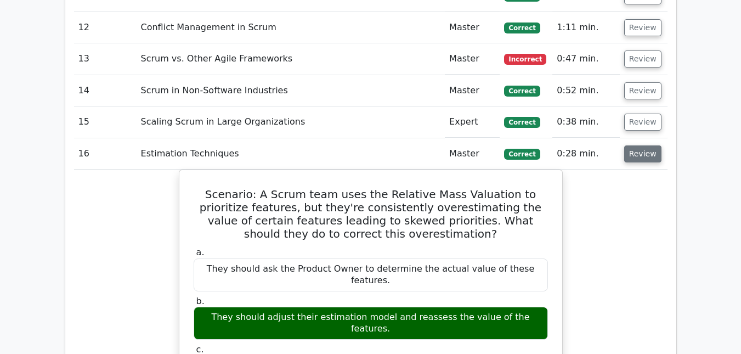
click at [637, 145] on button "Review" at bounding box center [643, 153] width 37 height 17
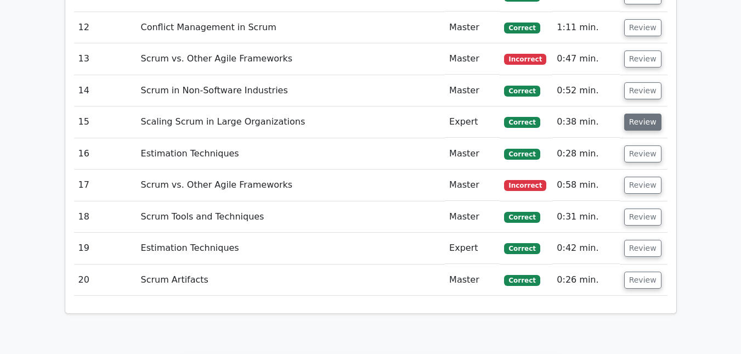
click at [633, 114] on button "Review" at bounding box center [643, 122] width 37 height 17
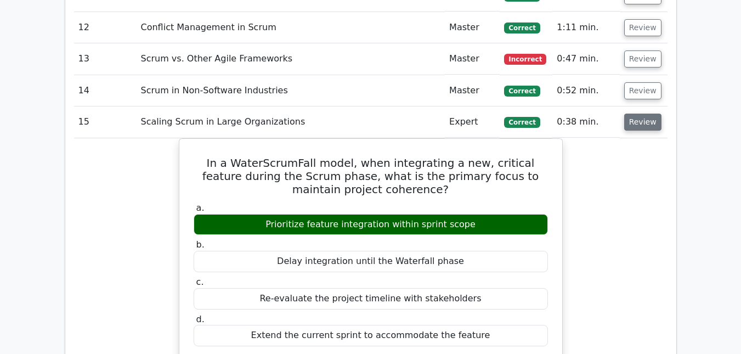
click at [632, 114] on button "Review" at bounding box center [643, 122] width 37 height 17
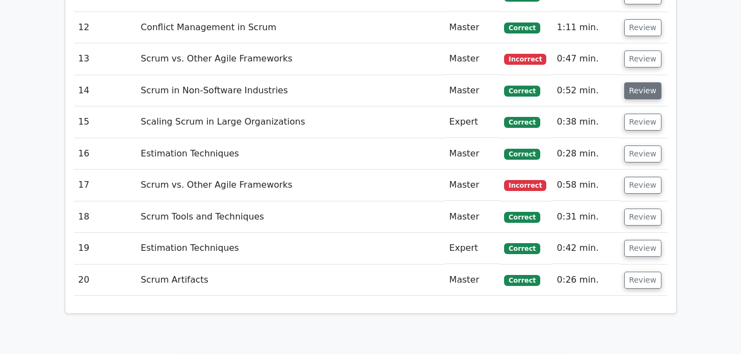
click at [636, 82] on button "Review" at bounding box center [643, 90] width 37 height 17
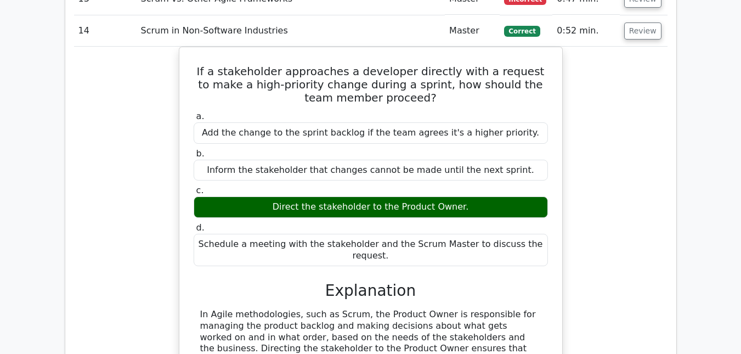
scroll to position [1482, 0]
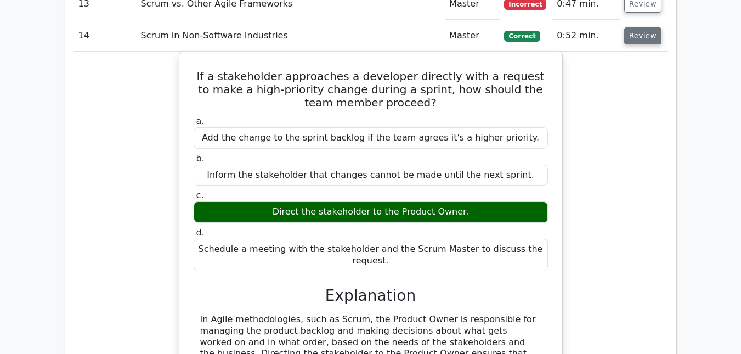
click at [640, 27] on button "Review" at bounding box center [643, 35] width 37 height 17
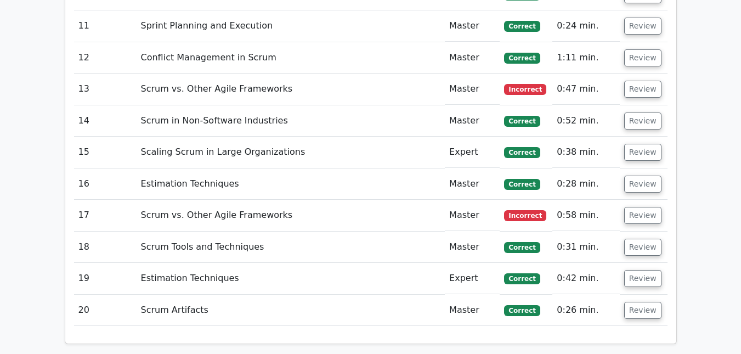
scroll to position [1372, 0]
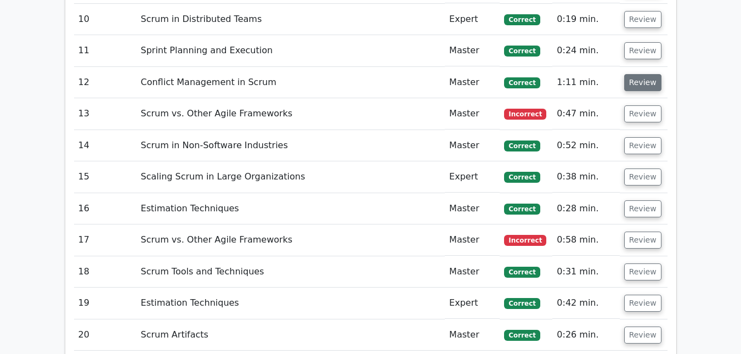
click at [634, 74] on button "Review" at bounding box center [643, 82] width 37 height 17
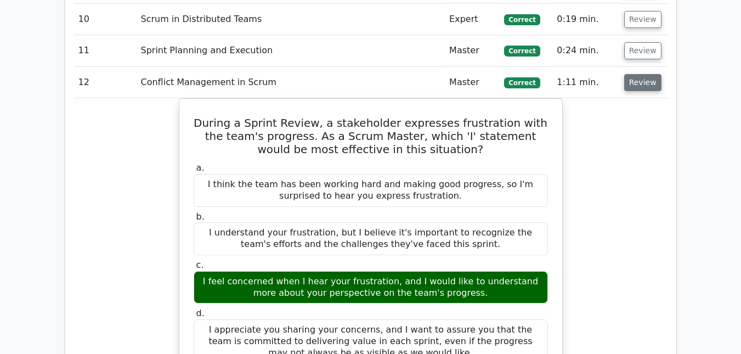
click at [634, 74] on button "Review" at bounding box center [643, 82] width 37 height 17
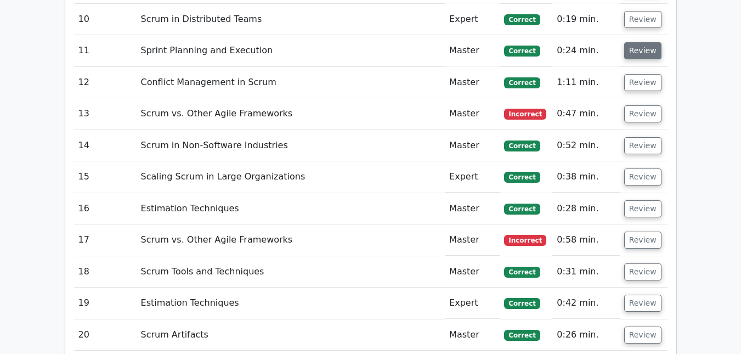
click at [634, 42] on button "Review" at bounding box center [643, 50] width 37 height 17
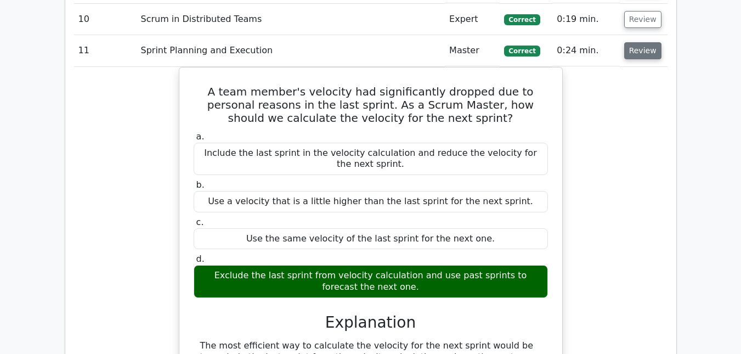
click at [634, 42] on button "Review" at bounding box center [643, 50] width 37 height 17
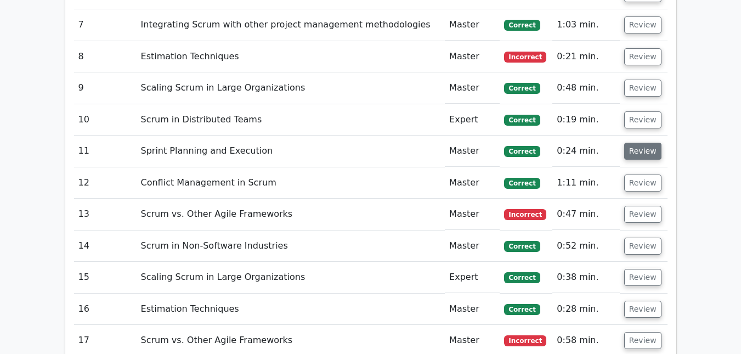
scroll to position [1262, 0]
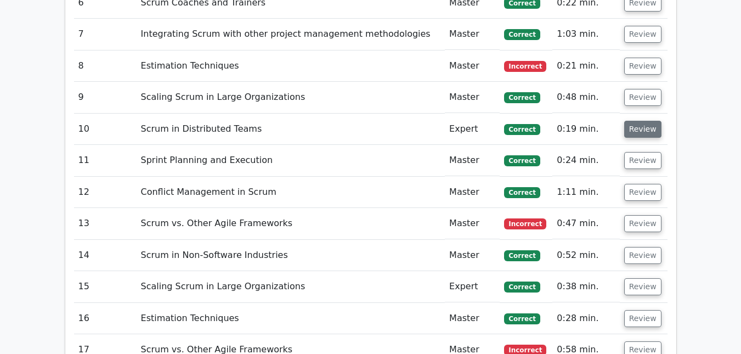
click at [639, 121] on button "Review" at bounding box center [643, 129] width 37 height 17
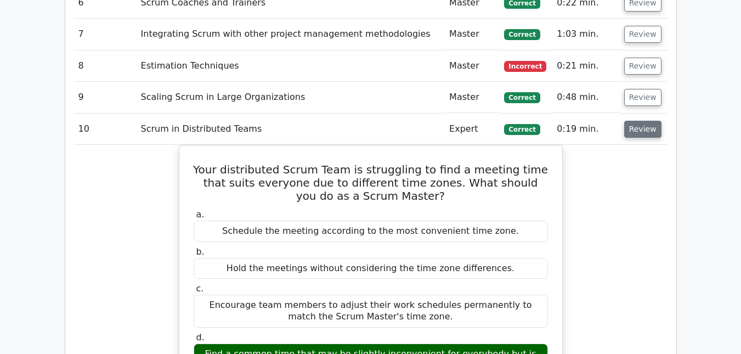
click at [637, 121] on button "Review" at bounding box center [643, 129] width 37 height 17
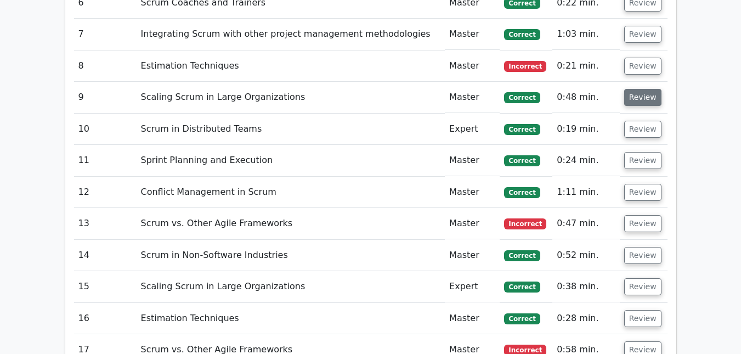
click at [637, 89] on button "Review" at bounding box center [643, 97] width 37 height 17
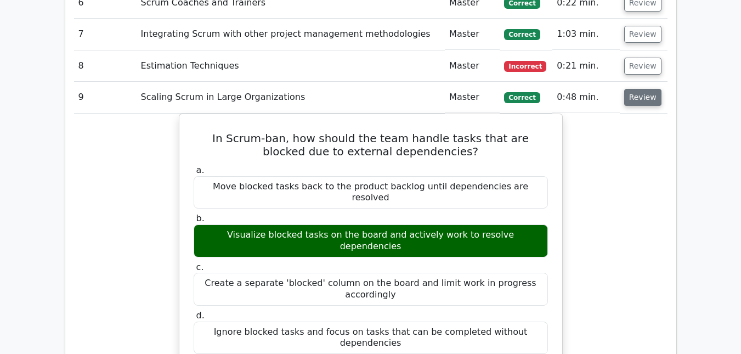
click at [637, 89] on button "Review" at bounding box center [643, 97] width 37 height 17
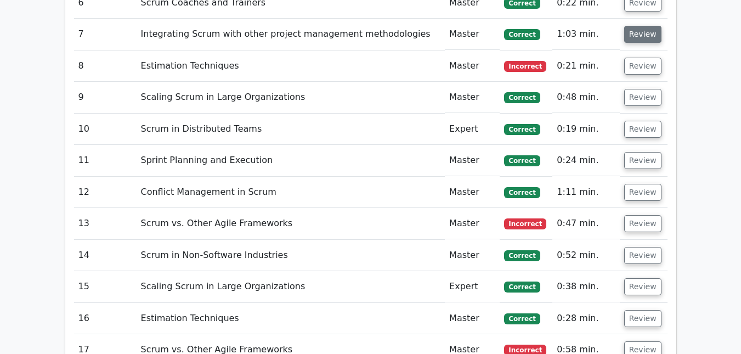
click at [635, 26] on button "Review" at bounding box center [643, 34] width 37 height 17
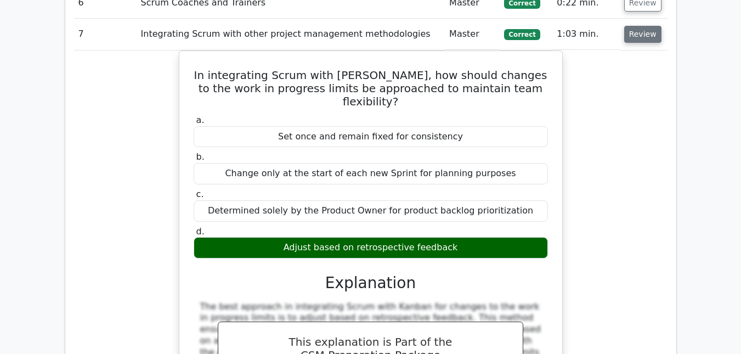
click at [635, 26] on button "Review" at bounding box center [643, 34] width 37 height 17
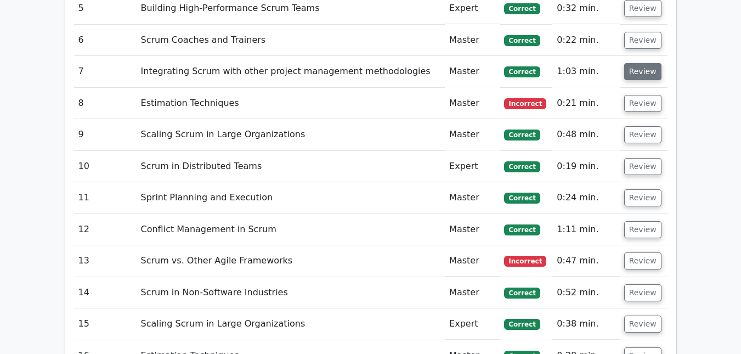
scroll to position [1207, 0]
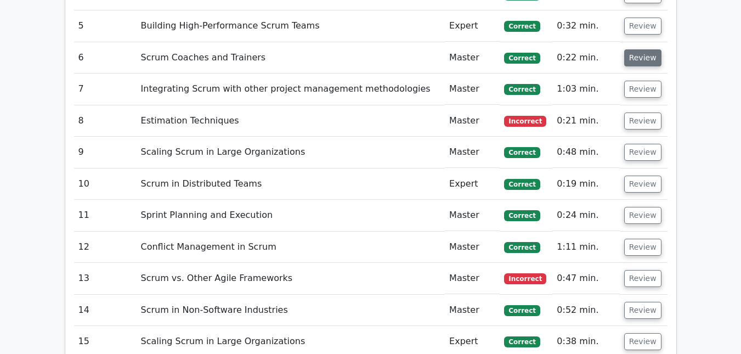
click at [635, 49] on button "Review" at bounding box center [643, 57] width 37 height 17
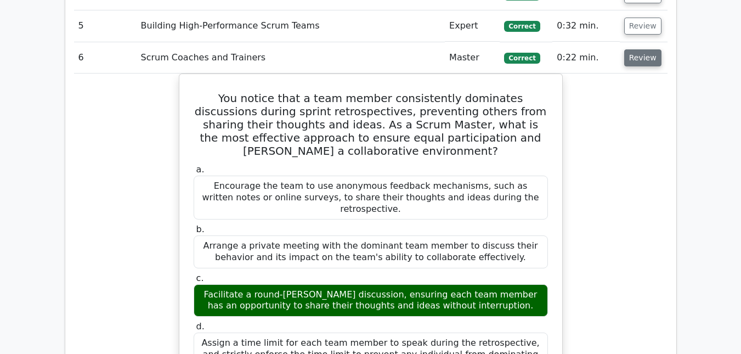
click at [635, 49] on button "Review" at bounding box center [643, 57] width 37 height 17
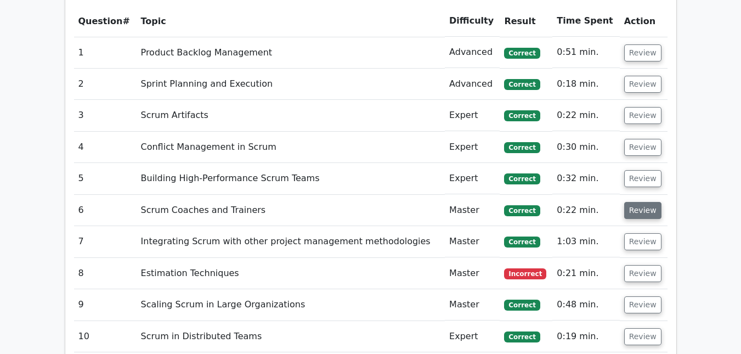
scroll to position [1043, 0]
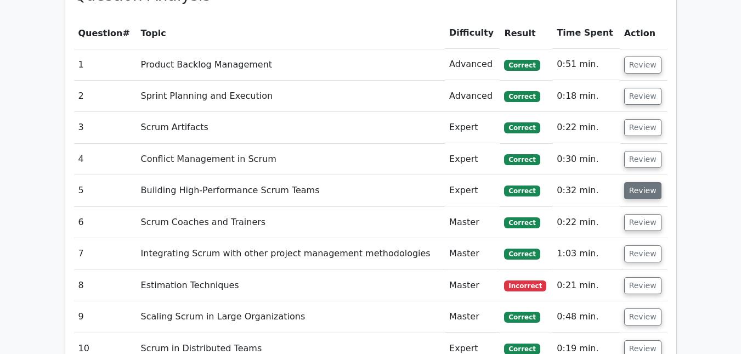
click at [638, 182] on button "Review" at bounding box center [643, 190] width 37 height 17
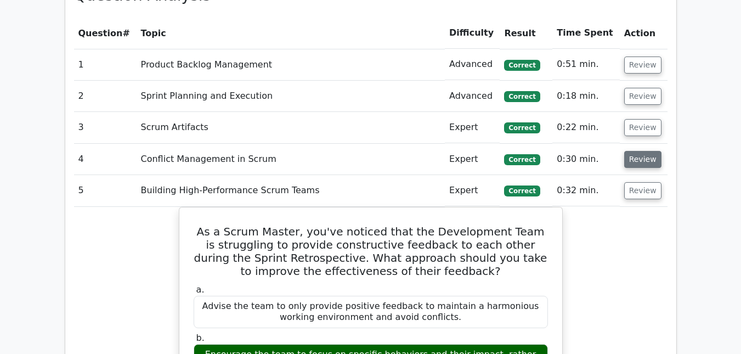
click at [650, 151] on button "Review" at bounding box center [643, 159] width 37 height 17
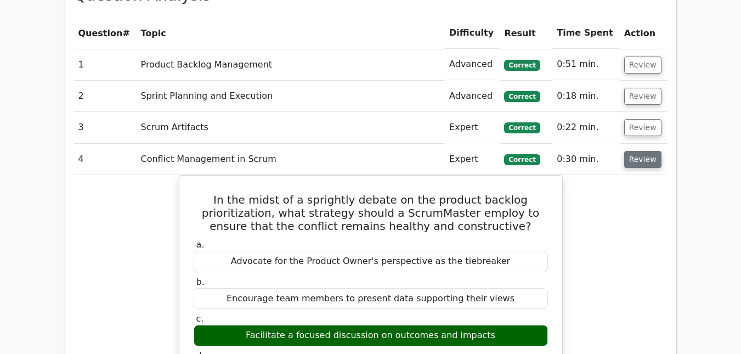
click at [644, 151] on button "Review" at bounding box center [643, 159] width 37 height 17
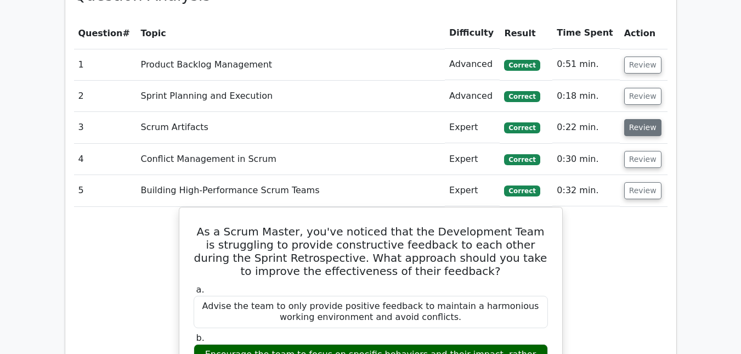
click at [640, 119] on button "Review" at bounding box center [643, 127] width 37 height 17
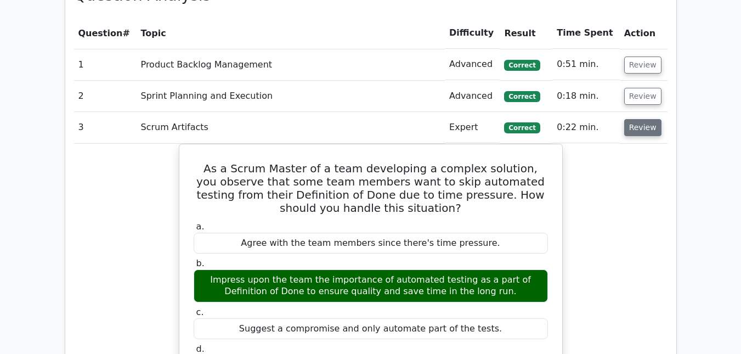
click at [642, 119] on button "Review" at bounding box center [643, 127] width 37 height 17
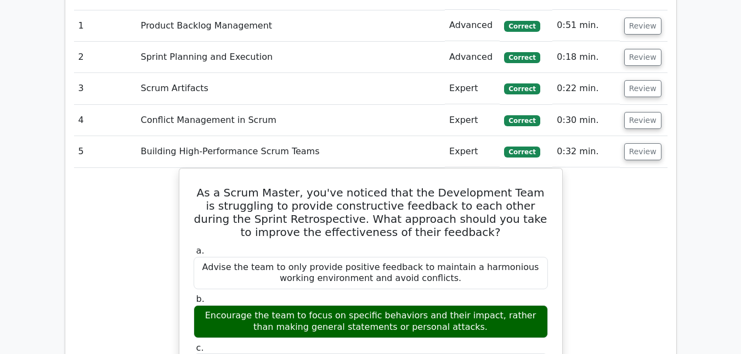
scroll to position [1098, 0]
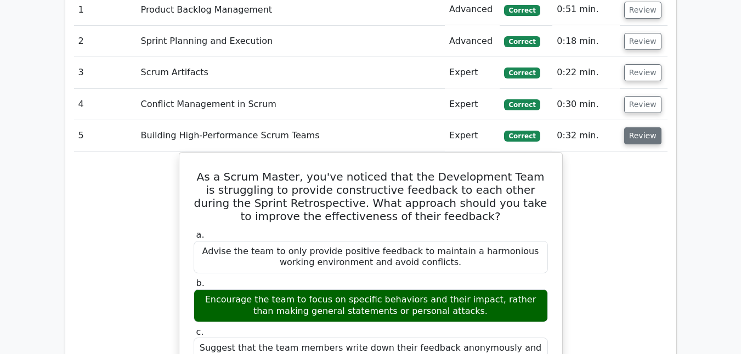
click at [636, 127] on button "Review" at bounding box center [643, 135] width 37 height 17
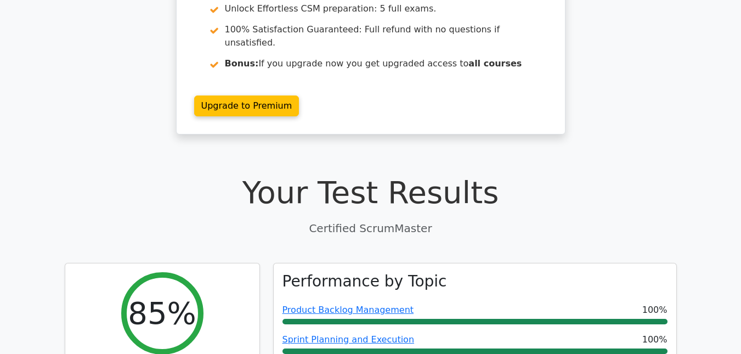
scroll to position [0, 0]
